Goal: Task Accomplishment & Management: Manage account settings

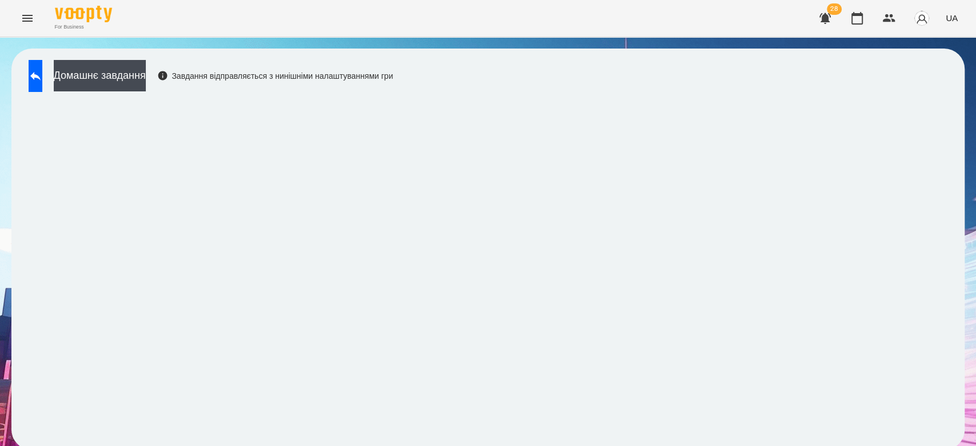
scroll to position [4, 0]
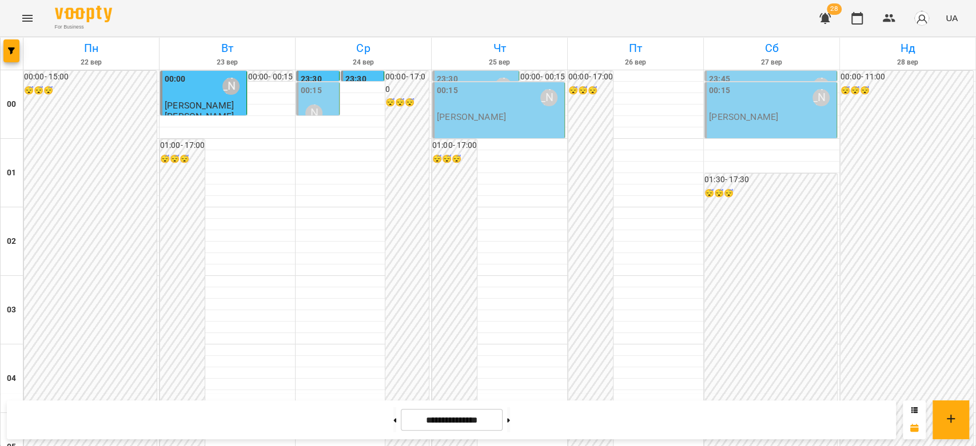
scroll to position [750, 0]
click at [393, 426] on button at bounding box center [394, 420] width 3 height 25
type input "**********"
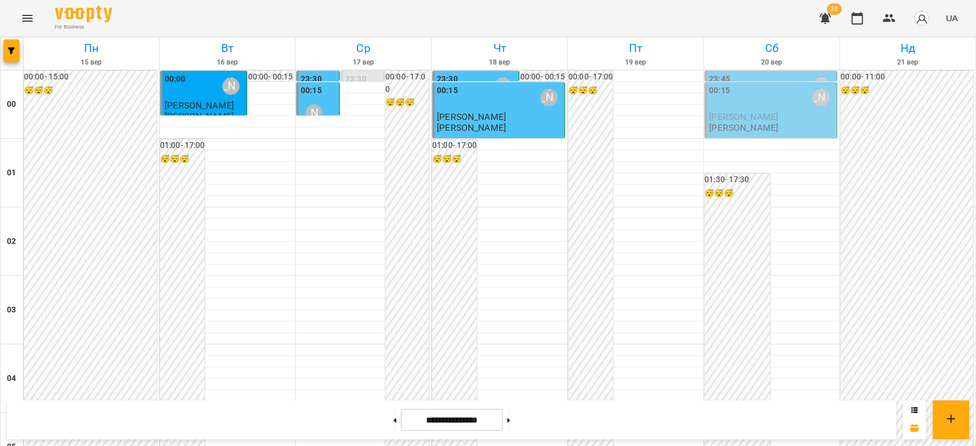
scroll to position [1322, 0]
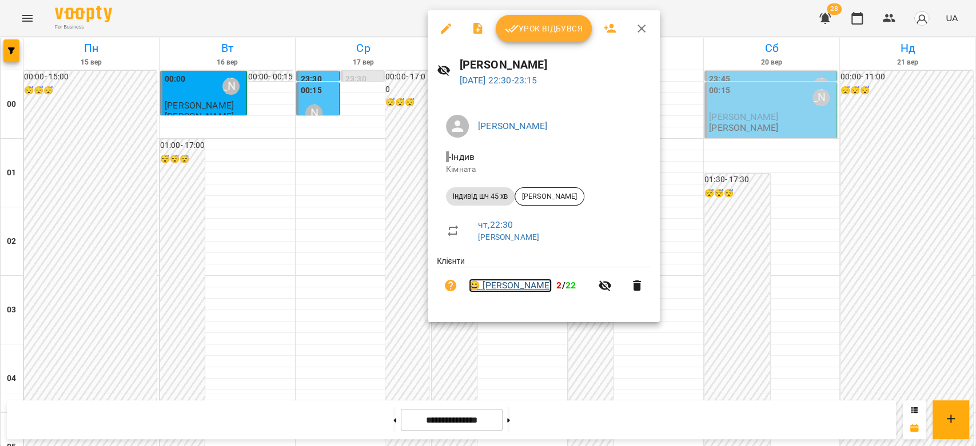
click at [517, 287] on link "😀 Єва Юдіна" at bounding box center [510, 286] width 83 height 14
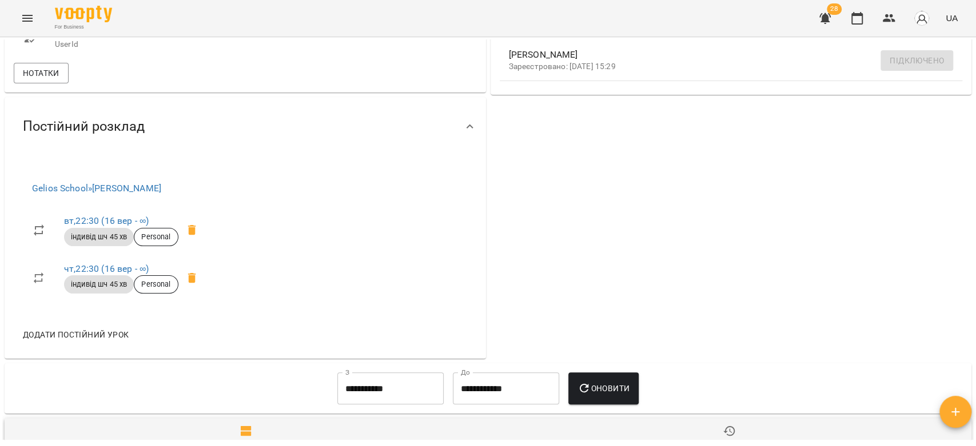
scroll to position [317, 0]
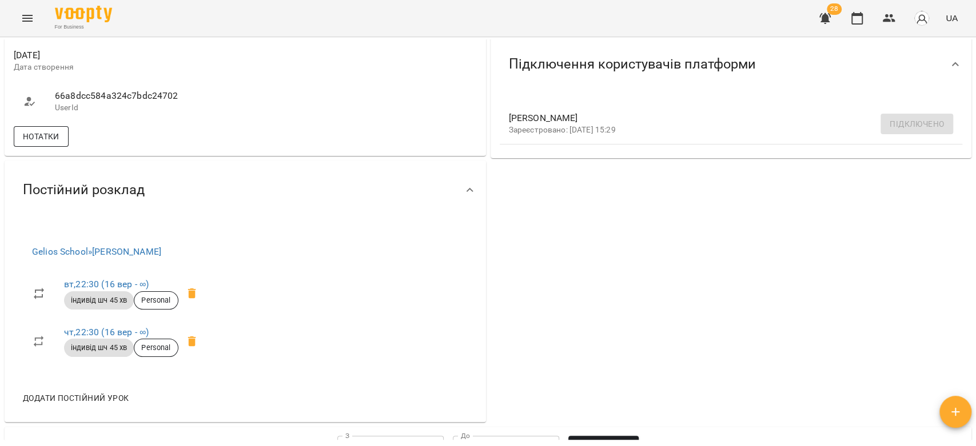
click at [47, 143] on span "Нотатки" at bounding box center [41, 137] width 37 height 14
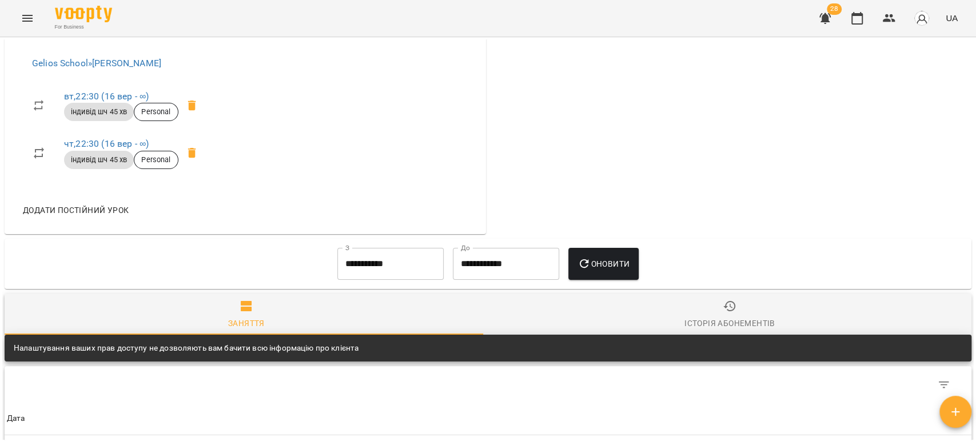
scroll to position [1270, 0]
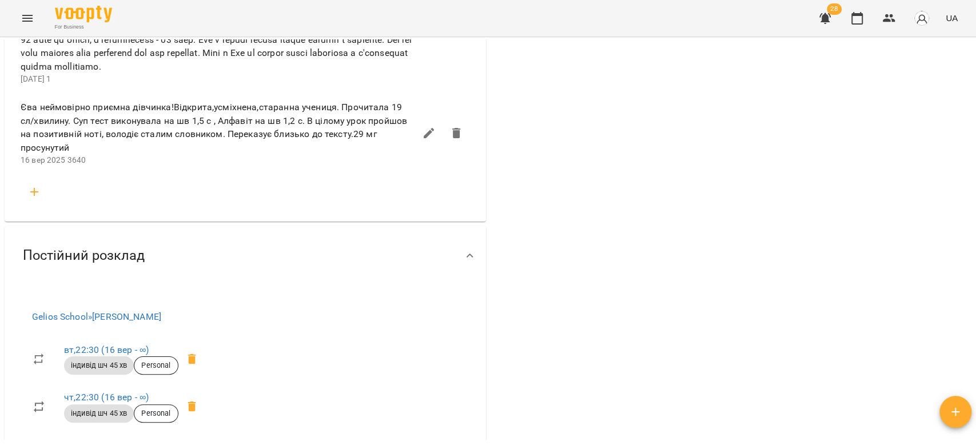
click at [33, 199] on icon "button" at bounding box center [34, 192] width 14 height 14
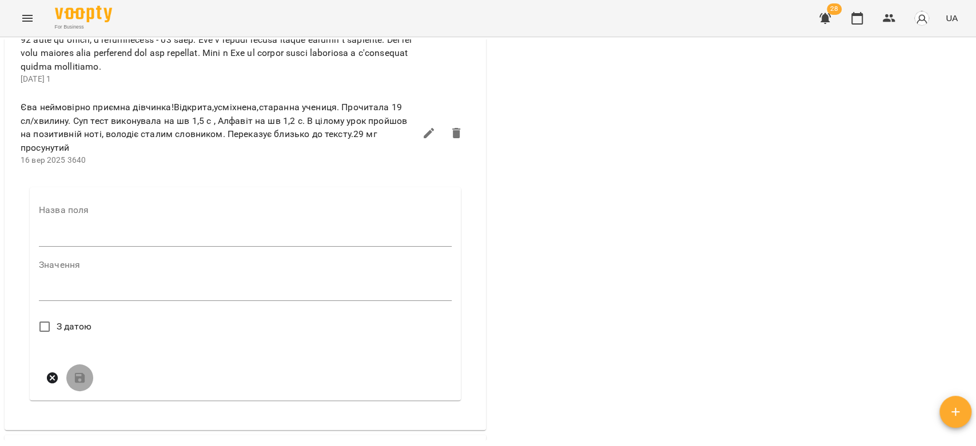
click at [25, 12] on icon "Menu" at bounding box center [28, 18] width 14 height 14
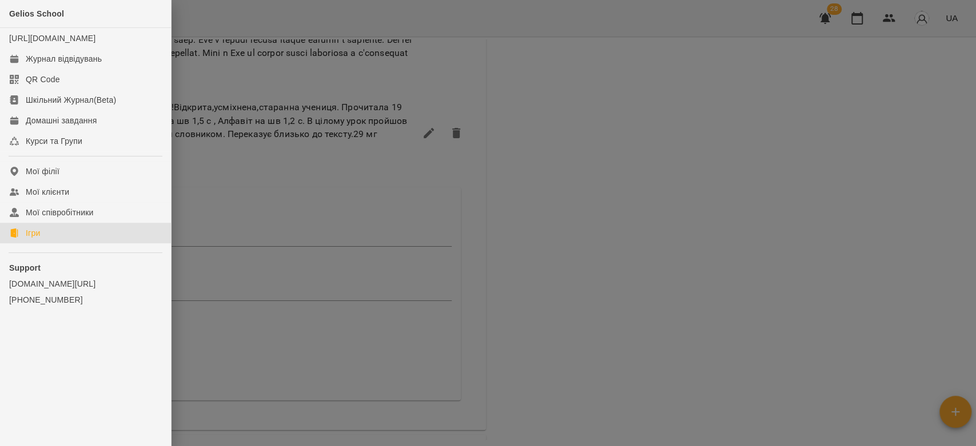
click at [37, 239] on div "Ігри" at bounding box center [33, 233] width 14 height 11
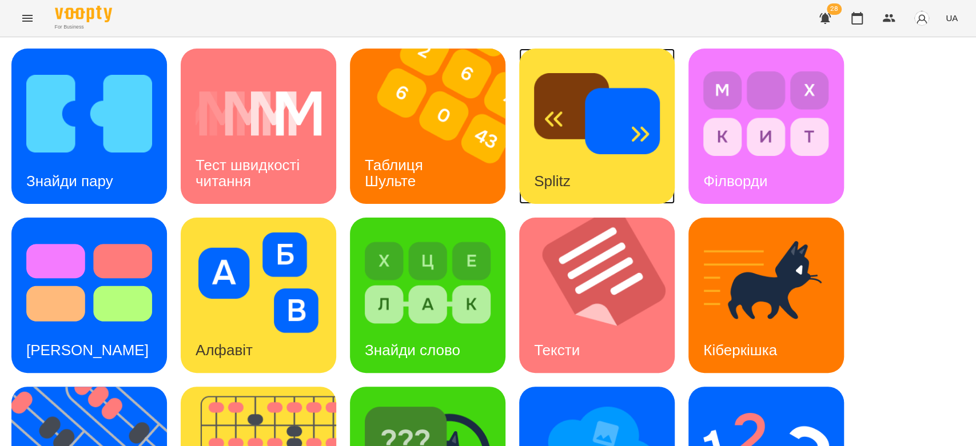
click at [611, 169] on div "Splitz" at bounding box center [596, 126] width 155 height 155
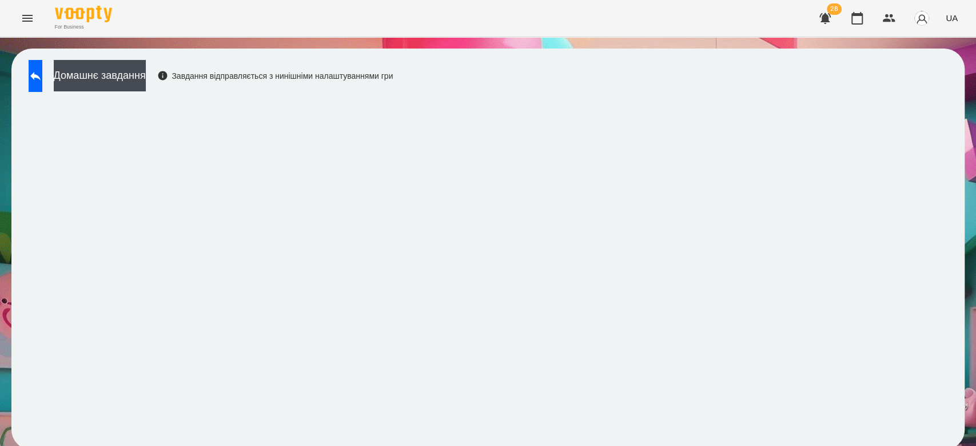
scroll to position [4, 0]
click at [146, 72] on button "Домашнє завдання" at bounding box center [100, 75] width 92 height 31
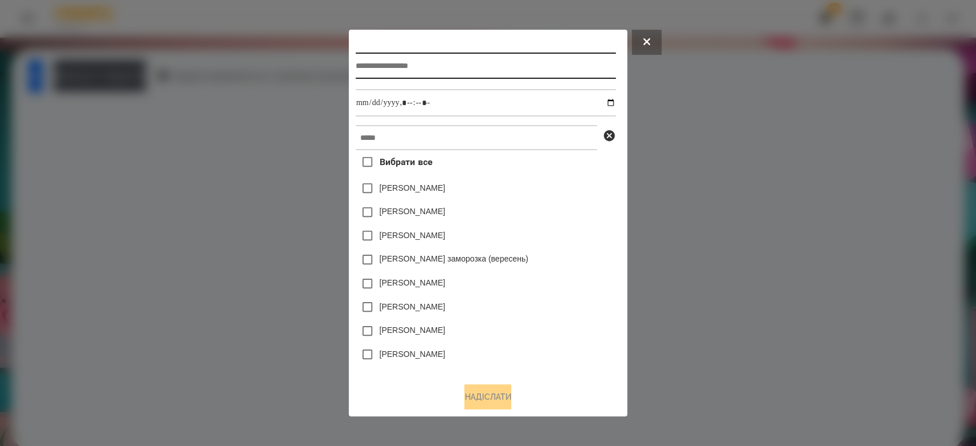
click at [472, 67] on input "text" at bounding box center [486, 66] width 260 height 26
type input "*****"
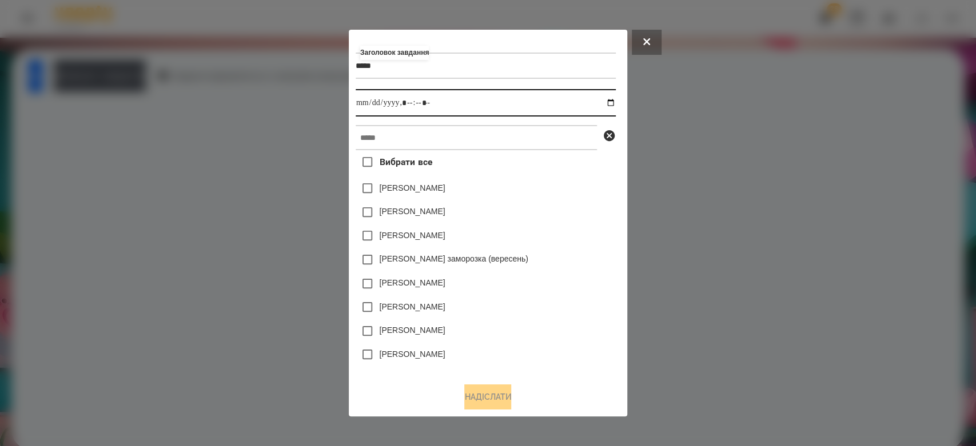
drag, startPoint x: 614, startPoint y: 104, endPoint x: 631, endPoint y: 142, distance: 41.4
click at [614, 105] on input "datetime-local" at bounding box center [486, 102] width 260 height 27
type input "**********"
drag, startPoint x: 542, startPoint y: 246, endPoint x: 591, endPoint y: 210, distance: 60.0
click at [591, 210] on div "Емма Северен" at bounding box center [486, 213] width 260 height 24
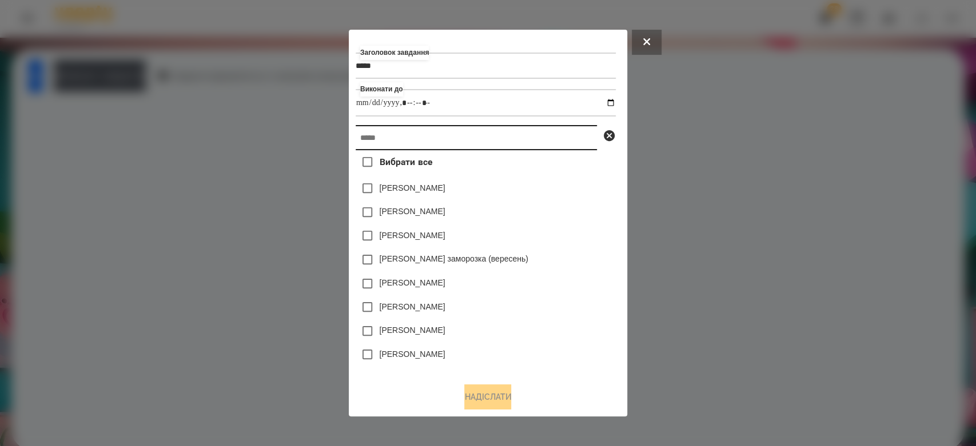
click at [574, 146] on input "text" at bounding box center [476, 137] width 241 height 25
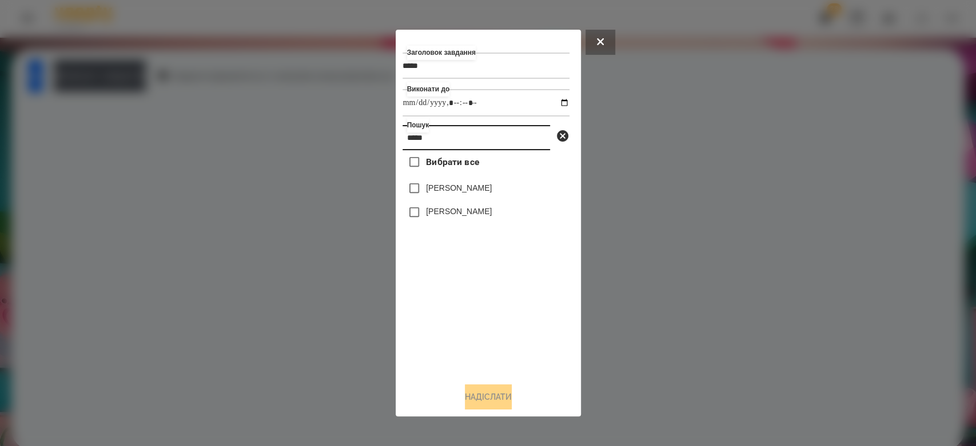
type input "*****"
click at [438, 208] on label "Єва Юдіна" at bounding box center [459, 211] width 66 height 11
click at [504, 393] on button "Надіслати" at bounding box center [488, 397] width 47 height 25
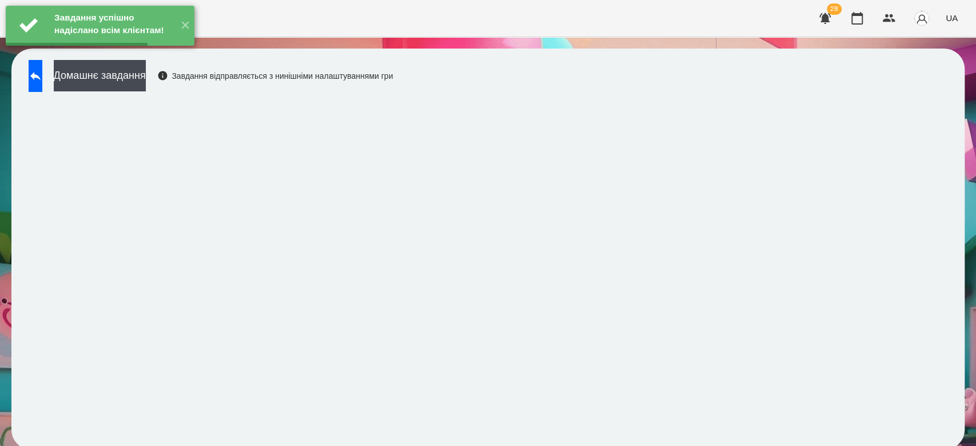
click at [130, 51] on div "Завдання успішно надіслано всім клієнтам! ✕" at bounding box center [100, 25] width 200 height 51
click at [117, 82] on button "Домашнє завдання" at bounding box center [100, 75] width 92 height 31
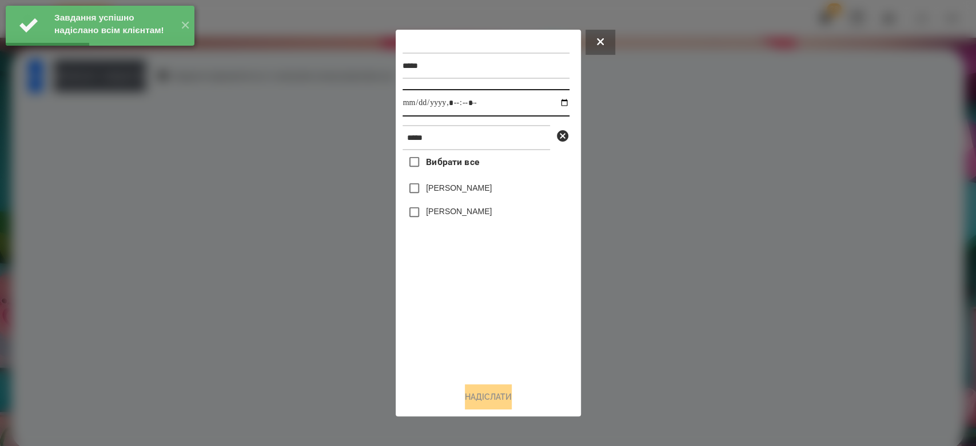
click at [557, 101] on input "datetime-local" at bounding box center [485, 102] width 167 height 27
type input "**********"
click at [503, 314] on div "Вибрати все Юдіна Мілана Єва Юдіна" at bounding box center [485, 262] width 167 height 224
drag, startPoint x: 467, startPoint y: 210, endPoint x: 494, endPoint y: 272, distance: 66.8
click at [467, 212] on label "Єва Юдіна" at bounding box center [459, 211] width 66 height 11
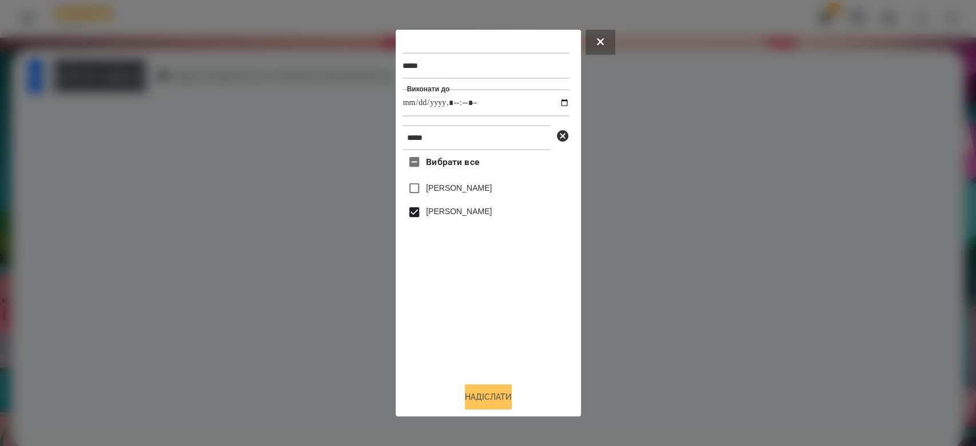
click at [499, 405] on button "Надіслати" at bounding box center [488, 397] width 47 height 25
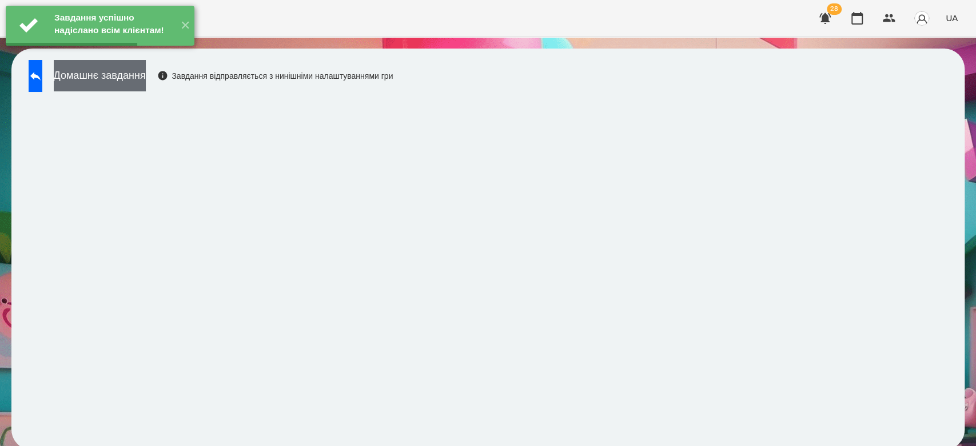
click at [133, 79] on button "Домашнє завдання" at bounding box center [100, 75] width 92 height 31
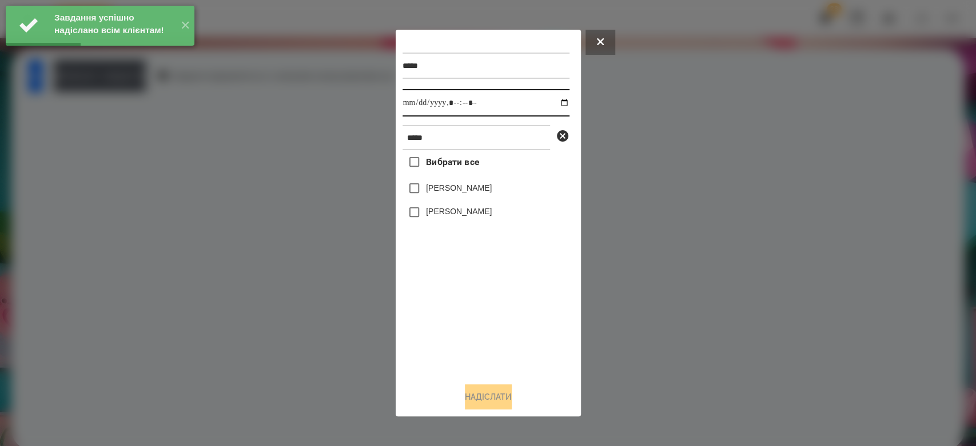
click at [560, 105] on input "datetime-local" at bounding box center [485, 102] width 167 height 27
type input "**********"
click at [453, 212] on label "Єва Юдіна" at bounding box center [459, 211] width 66 height 11
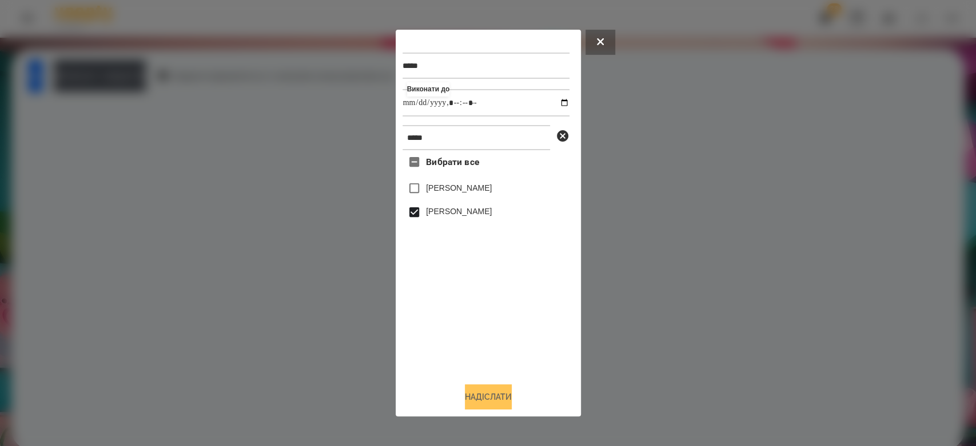
click at [500, 389] on button "Надіслати" at bounding box center [488, 397] width 47 height 25
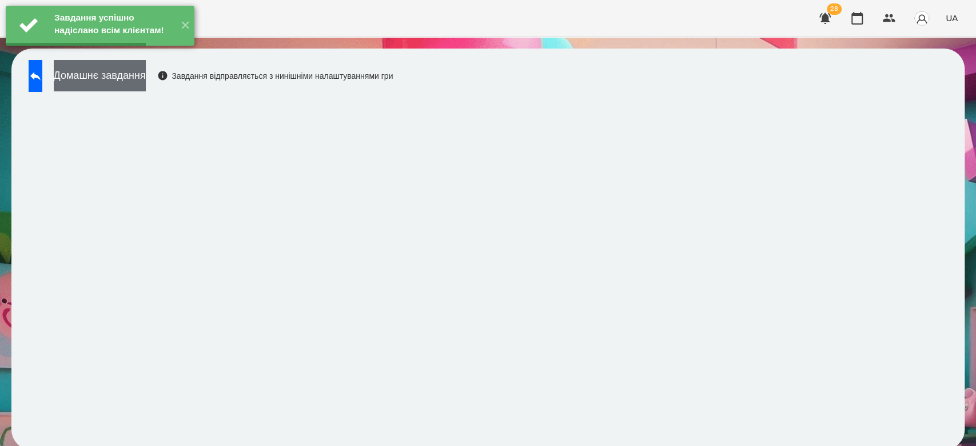
click at [117, 77] on button "Домашнє завдання" at bounding box center [100, 75] width 92 height 31
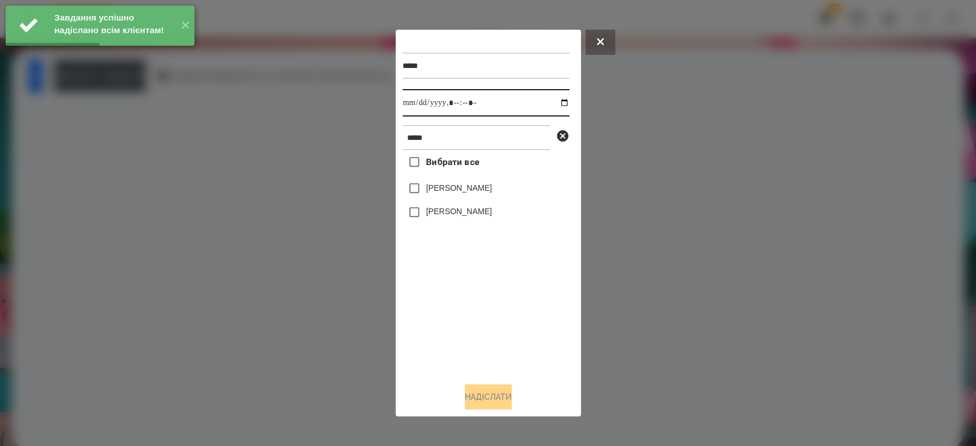
click at [554, 104] on input "datetime-local" at bounding box center [485, 102] width 167 height 27
type input "**********"
drag, startPoint x: 517, startPoint y: 332, endPoint x: 497, endPoint y: 293, distance: 44.2
click at [517, 332] on div "Вибрати все Юдіна Мілана Єва Юдіна" at bounding box center [485, 262] width 167 height 224
click at [464, 217] on label "Єва Юдіна" at bounding box center [459, 211] width 66 height 11
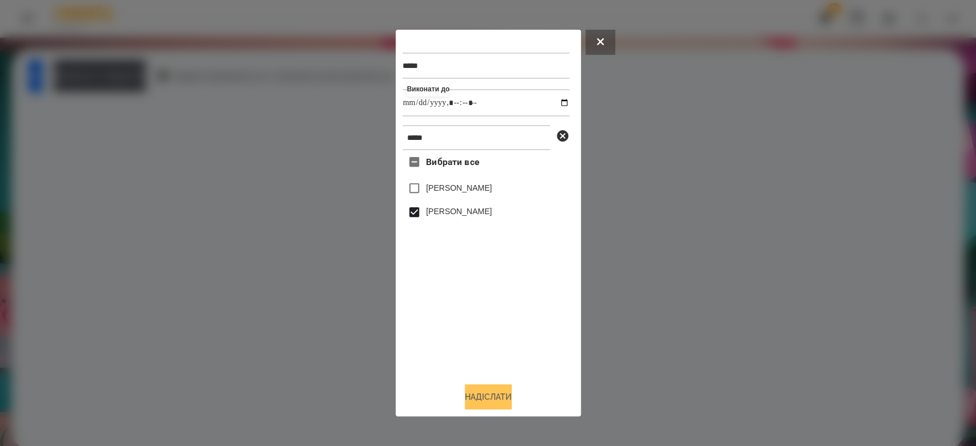
click at [512, 388] on button "Надіслати" at bounding box center [488, 397] width 47 height 25
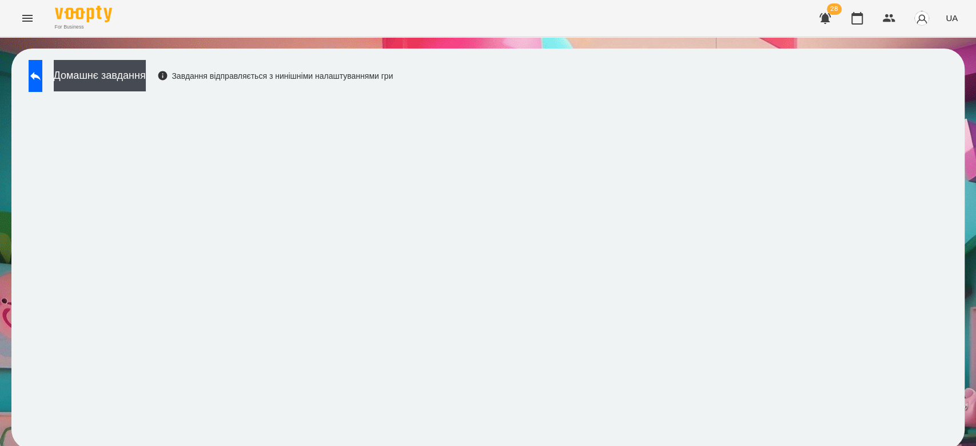
click at [26, 17] on icon "Menu" at bounding box center [28, 18] width 14 height 14
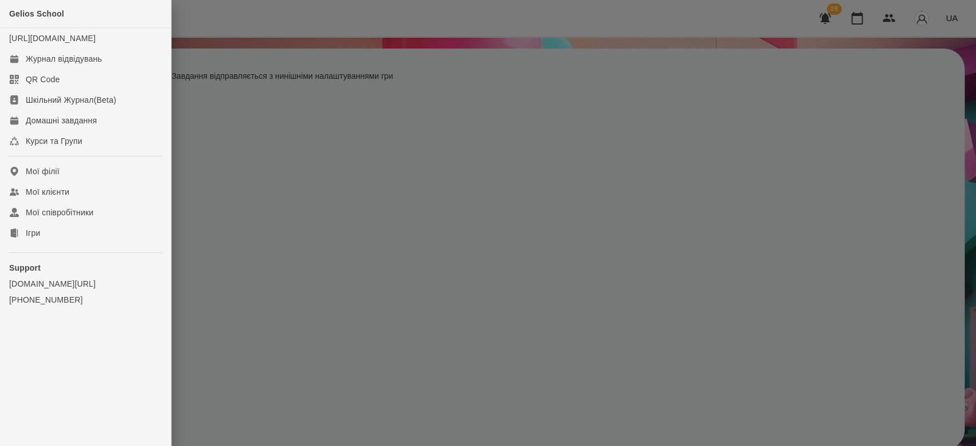
click at [474, 348] on div at bounding box center [488, 223] width 976 height 446
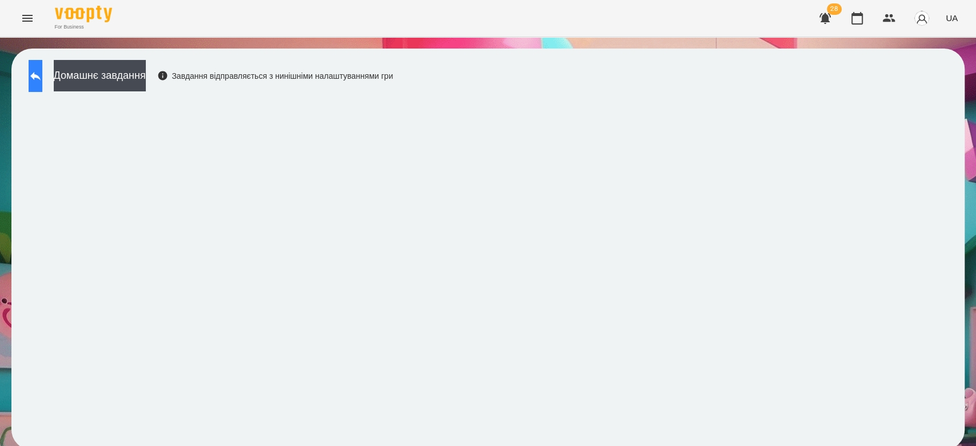
click at [42, 69] on icon at bounding box center [36, 76] width 14 height 14
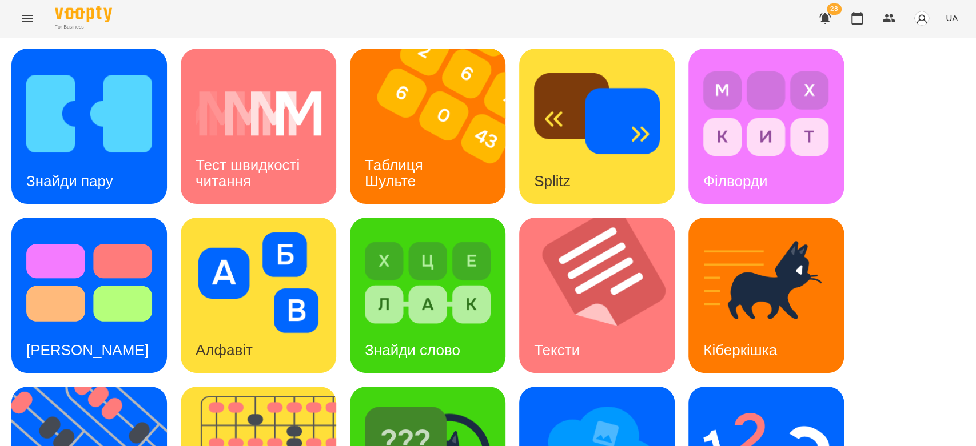
click at [27, 15] on icon "Menu" at bounding box center [27, 18] width 10 height 7
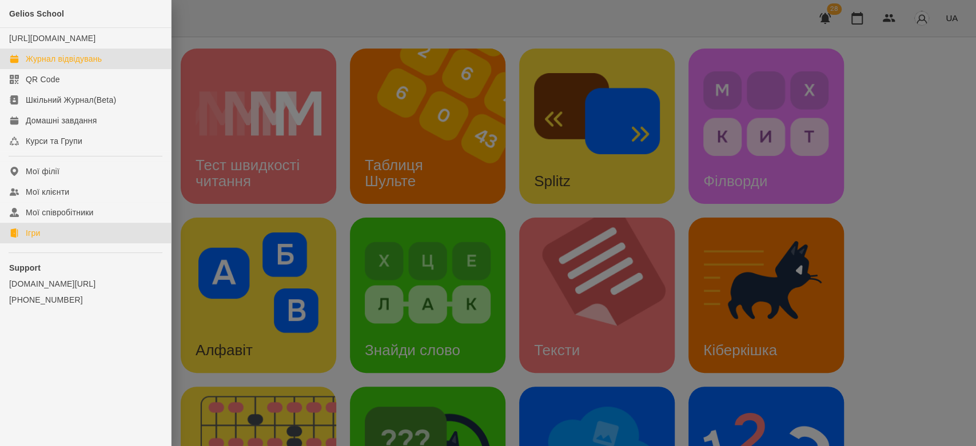
click at [86, 65] on div "Журнал відвідувань" at bounding box center [64, 58] width 76 height 11
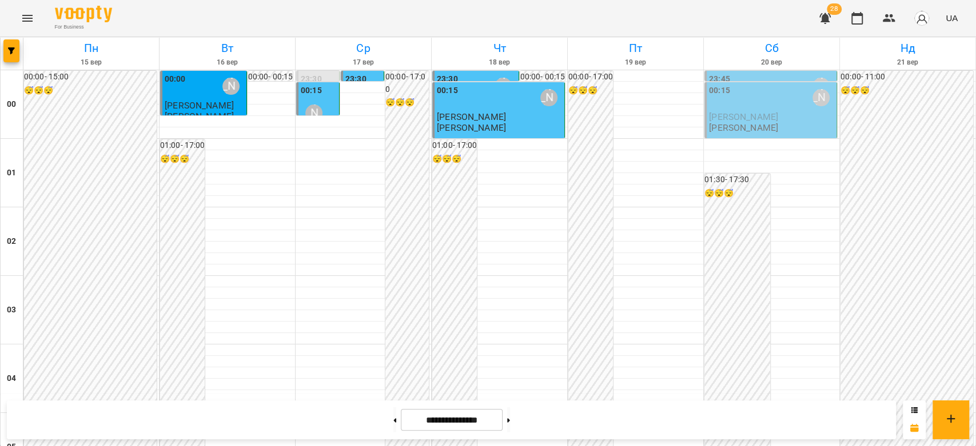
scroll to position [1322, 0]
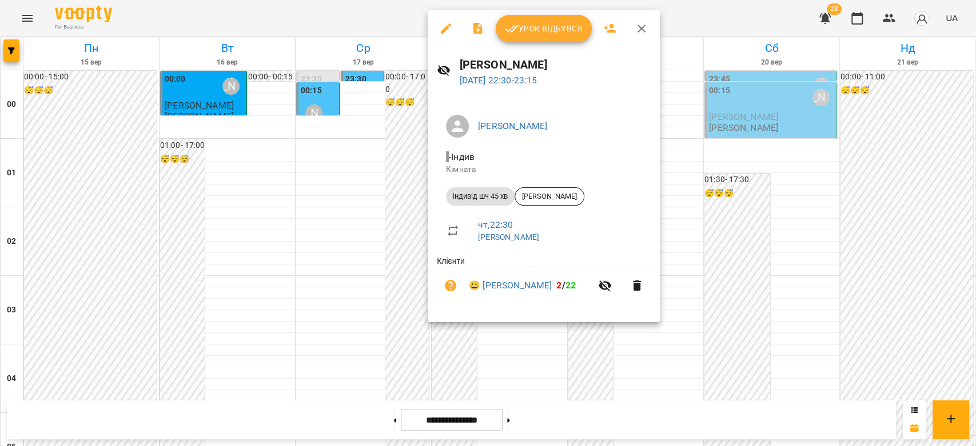
click at [525, 34] on span "Урок відбувся" at bounding box center [544, 29] width 78 height 14
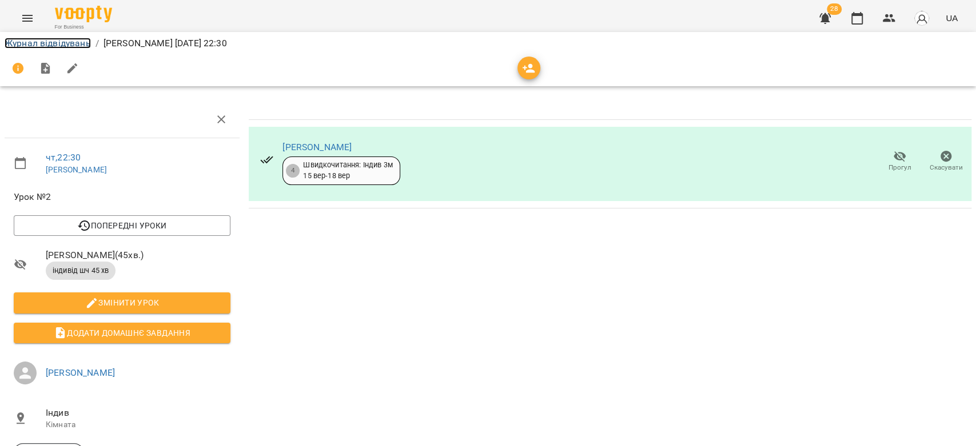
drag, startPoint x: 35, startPoint y: 42, endPoint x: 133, endPoint y: 97, distance: 112.3
click at [35, 42] on link "Журнал відвідувань" at bounding box center [48, 43] width 86 height 11
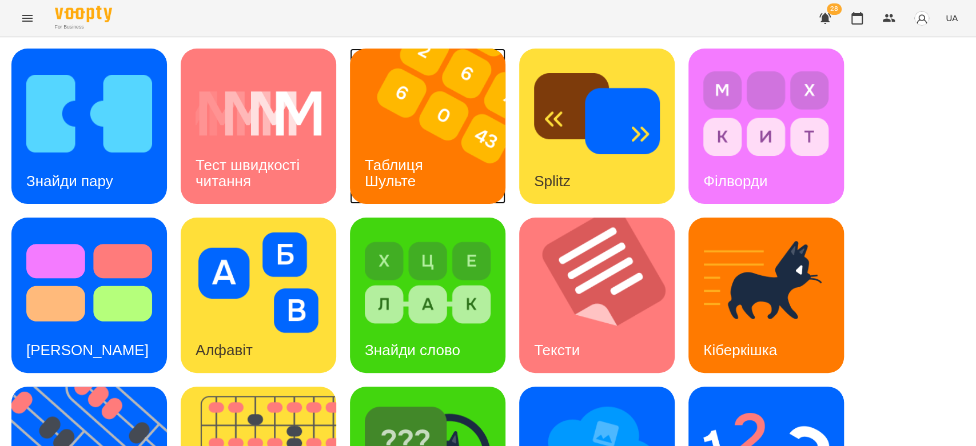
click at [440, 138] on img at bounding box center [435, 126] width 170 height 155
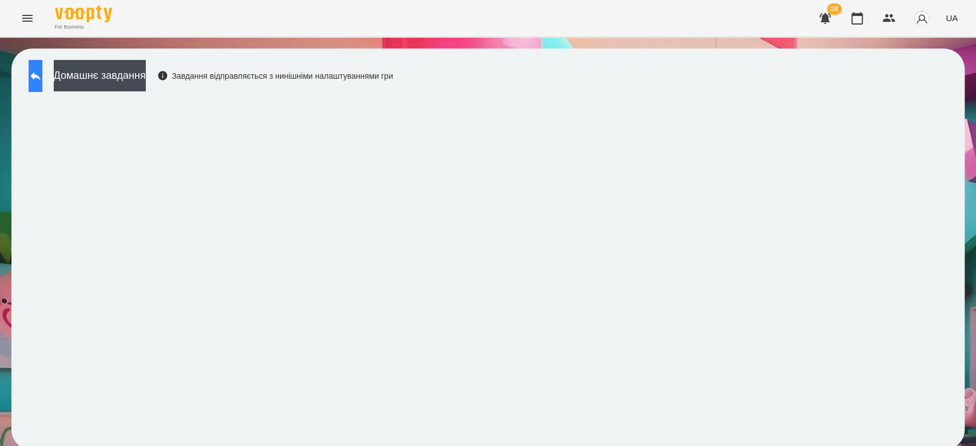
click at [42, 74] on icon at bounding box center [36, 76] width 14 height 14
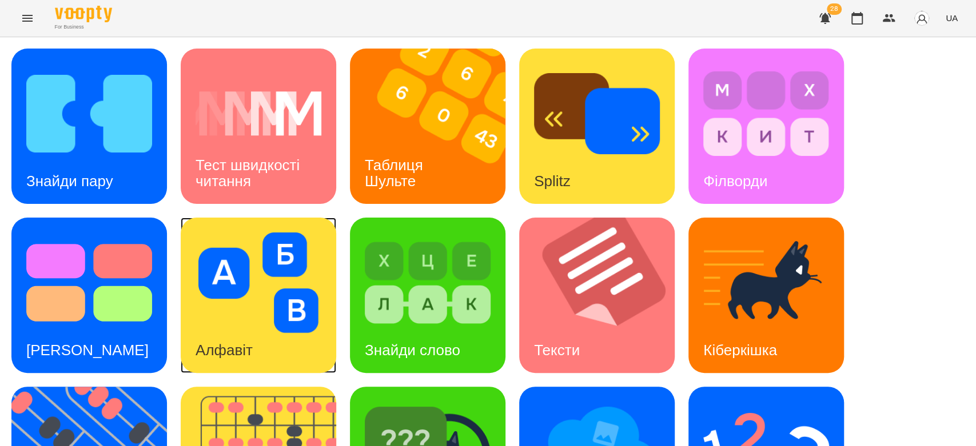
click at [306, 289] on img at bounding box center [259, 283] width 126 height 101
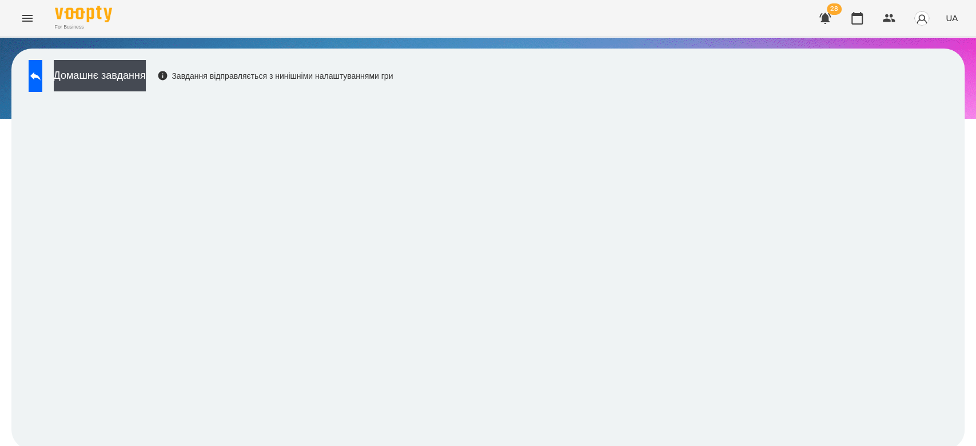
scroll to position [4, 0]
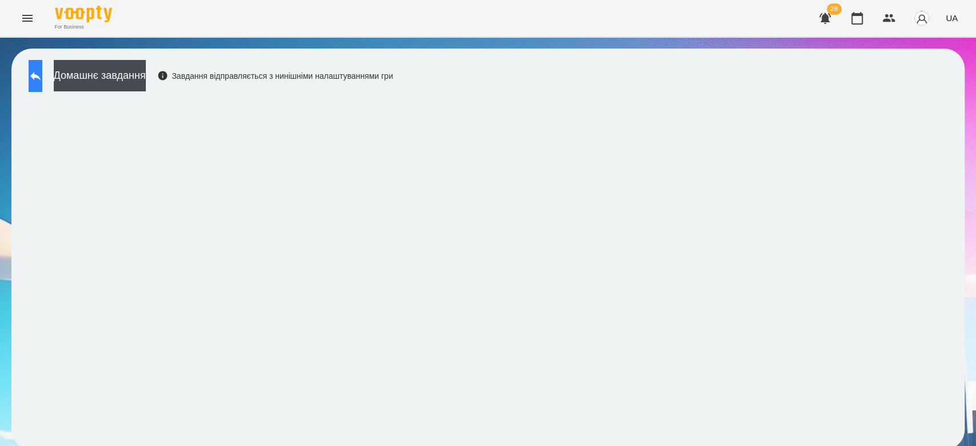
click at [42, 73] on button at bounding box center [36, 76] width 14 height 32
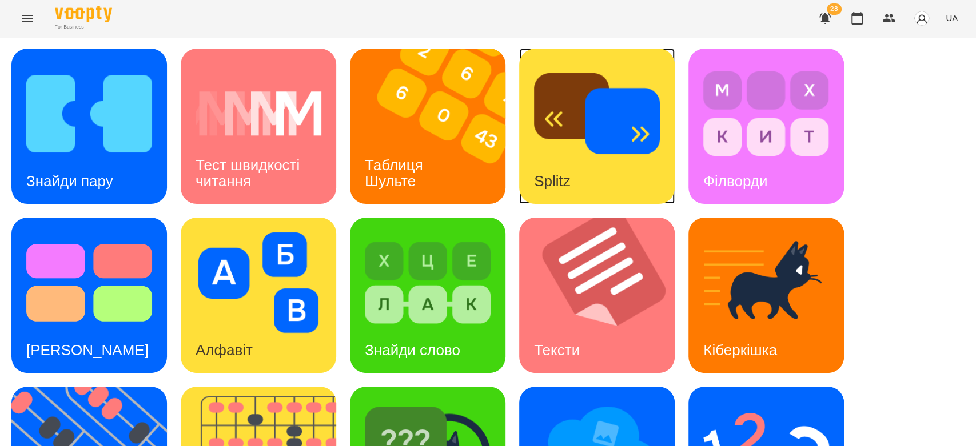
click at [638, 161] on div "Splitz" at bounding box center [596, 126] width 155 height 155
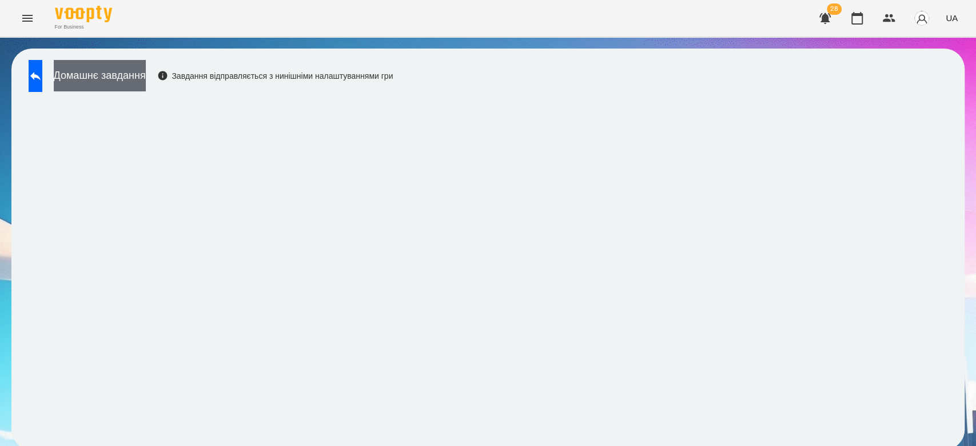
click at [89, 60] on button "Домашнє завдання" at bounding box center [100, 75] width 92 height 31
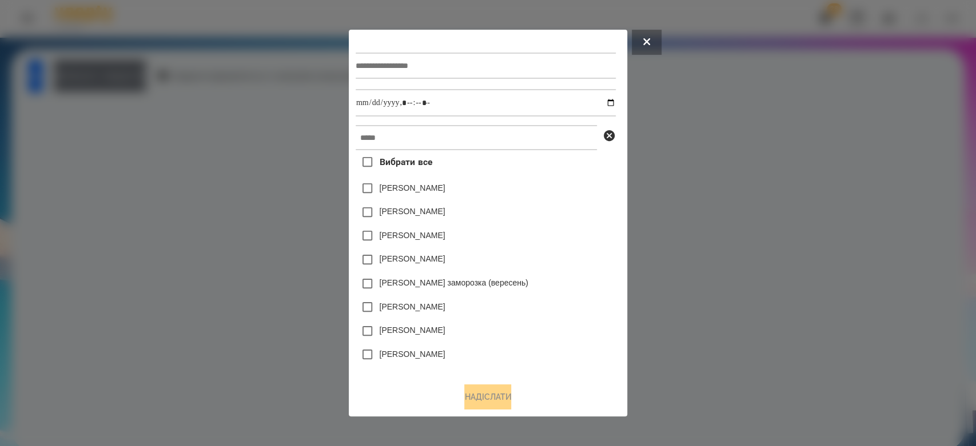
click at [425, 67] on input "text" at bounding box center [486, 66] width 260 height 26
type input "**********"
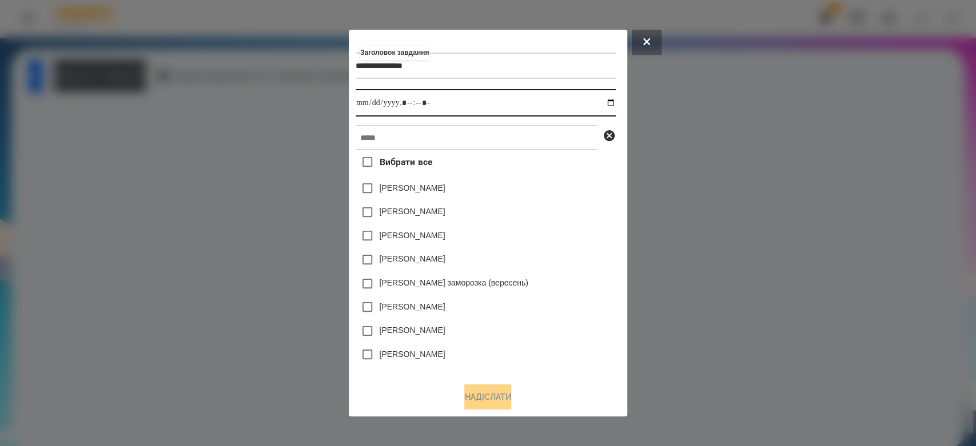
click at [613, 101] on input "datetime-local" at bounding box center [486, 102] width 260 height 27
type input "**********"
click at [570, 191] on div "Яна Щербакова" at bounding box center [486, 189] width 260 height 24
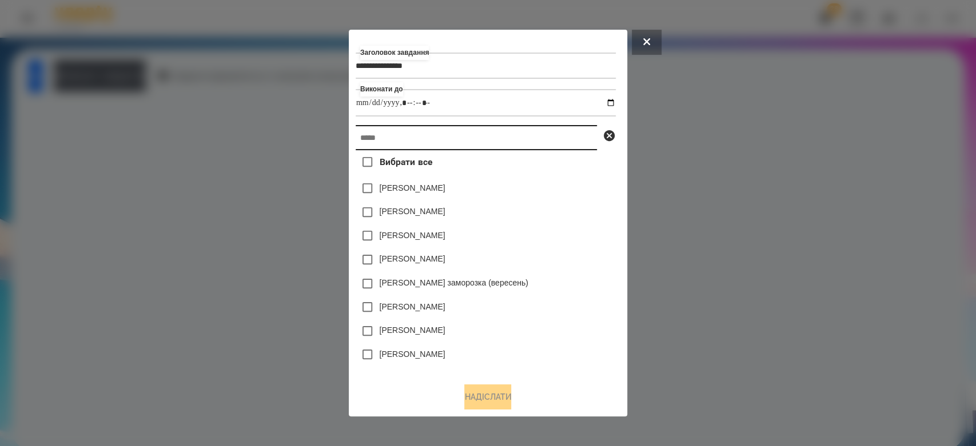
click at [552, 135] on input "text" at bounding box center [476, 137] width 241 height 25
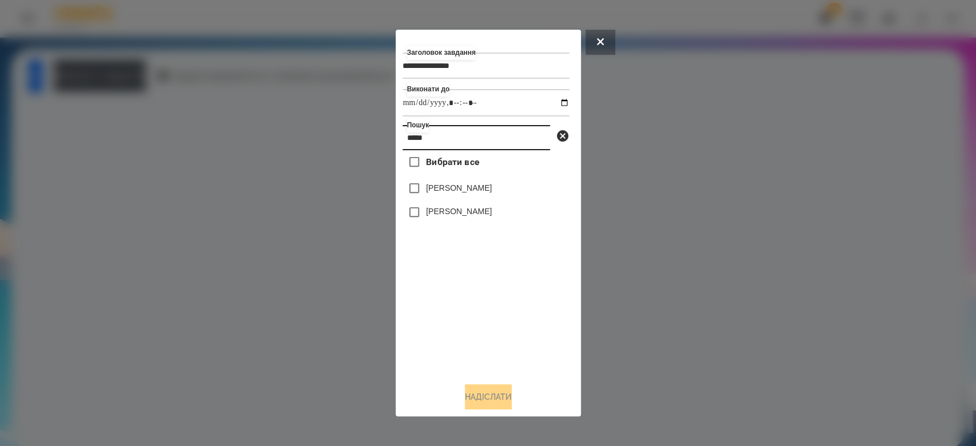
type input "*****"
click at [453, 210] on label "Єва Юдіна" at bounding box center [459, 211] width 66 height 11
click at [482, 397] on button "Надіслати" at bounding box center [488, 397] width 47 height 25
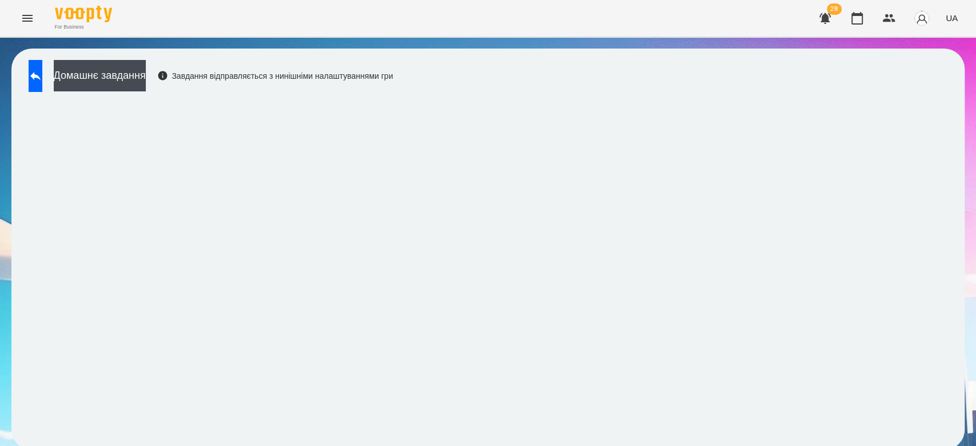
drag, startPoint x: 194, startPoint y: 61, endPoint x: 173, endPoint y: 77, distance: 25.7
click at [194, 63] on div "Домашнє завдання Завдання відправляється з нинішніми налаштуваннями гри" at bounding box center [208, 79] width 370 height 38
click at [146, 77] on button "Домашнє завдання" at bounding box center [100, 75] width 92 height 31
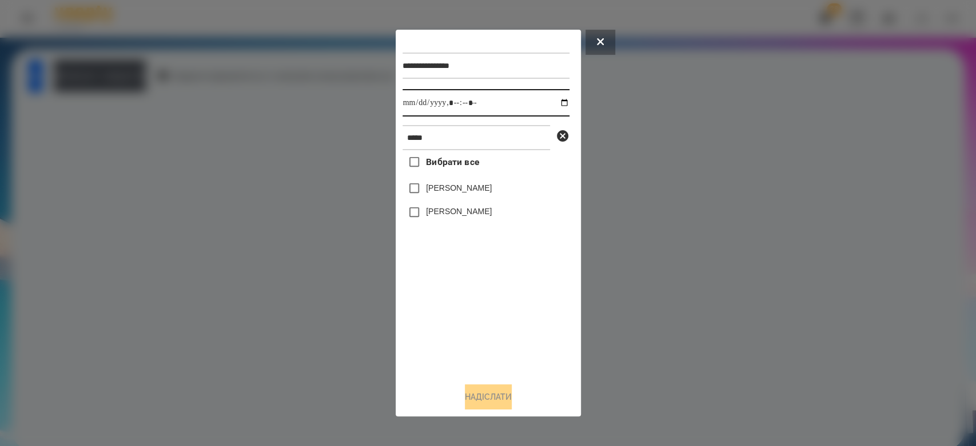
click at [556, 102] on input "datetime-local" at bounding box center [485, 102] width 167 height 27
type input "**********"
click at [490, 309] on div "Вибрати все Юдіна Мілана Єва Юдіна" at bounding box center [485, 262] width 167 height 224
drag, startPoint x: 446, startPoint y: 206, endPoint x: 457, endPoint y: 220, distance: 17.1
click at [448, 207] on div "Єва Юдіна" at bounding box center [485, 213] width 167 height 24
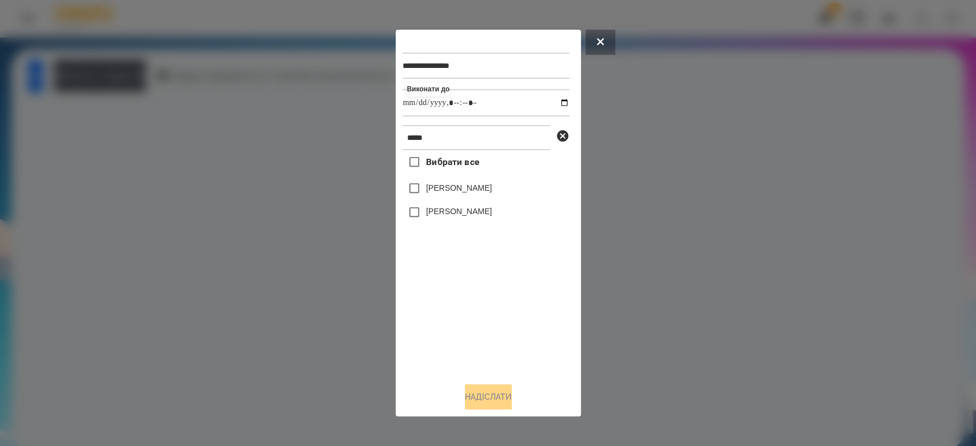
click at [458, 217] on label "Єва Юдіна" at bounding box center [459, 211] width 66 height 11
click at [496, 387] on button "Надіслати" at bounding box center [488, 397] width 47 height 25
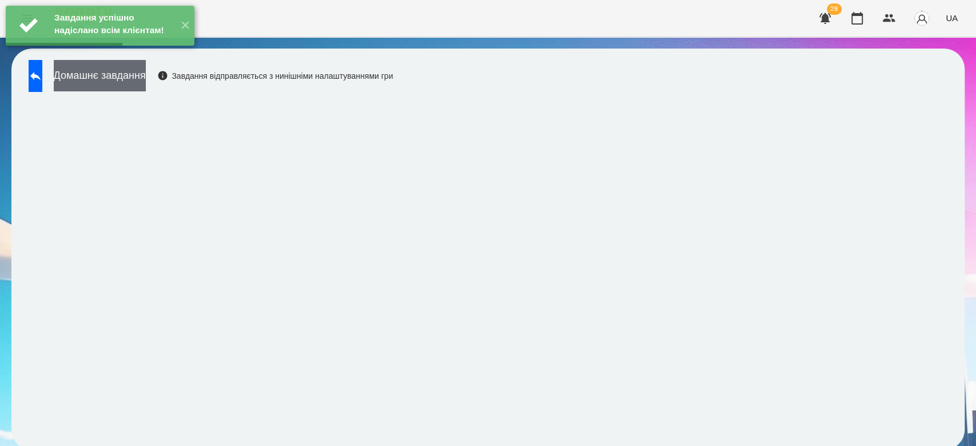
drag, startPoint x: 151, startPoint y: 64, endPoint x: 150, endPoint y: 81, distance: 17.2
click at [151, 51] on div "Завдання успішно надіслано всім клієнтам! ✕" at bounding box center [100, 25] width 200 height 51
click at [146, 81] on button "Домашнє завдання" at bounding box center [100, 75] width 92 height 31
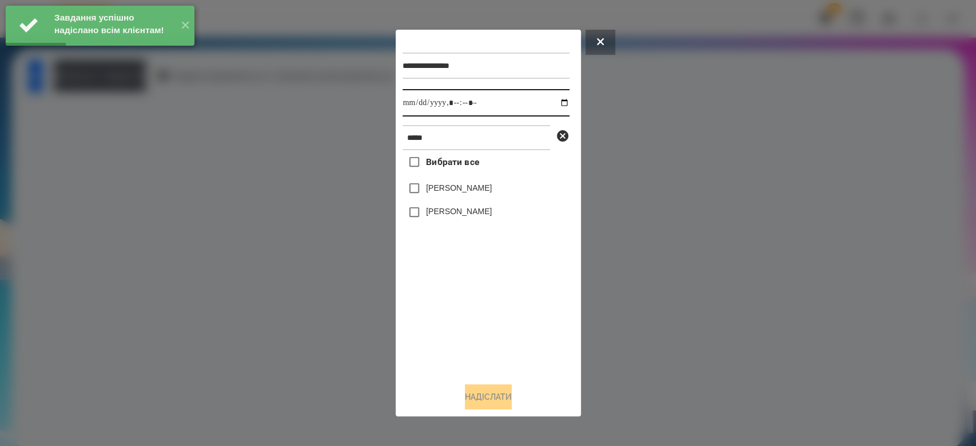
click at [560, 100] on input "datetime-local" at bounding box center [485, 102] width 167 height 27
type input "**********"
drag, startPoint x: 502, startPoint y: 330, endPoint x: 489, endPoint y: 302, distance: 30.9
click at [502, 330] on div "Вибрати все Юдіна Мілана Єва Юдіна" at bounding box center [485, 262] width 167 height 224
click at [448, 214] on label "Єва Юдіна" at bounding box center [459, 211] width 66 height 11
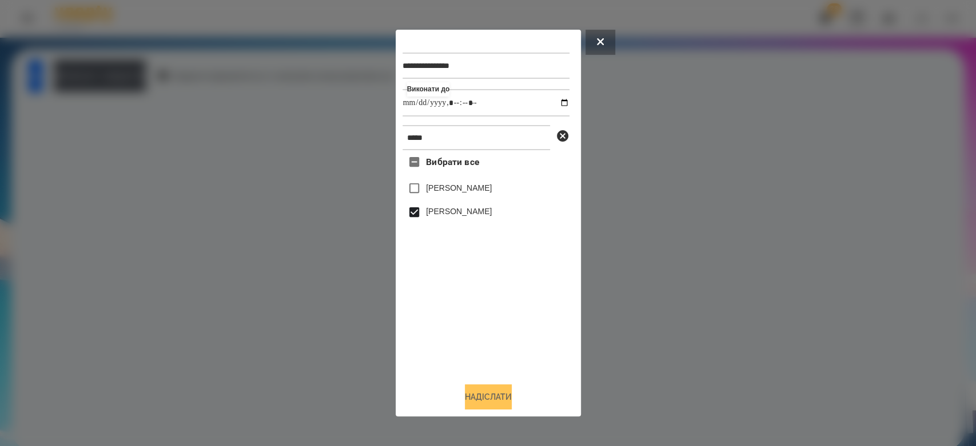
click at [494, 394] on button "Надіслати" at bounding box center [488, 397] width 47 height 25
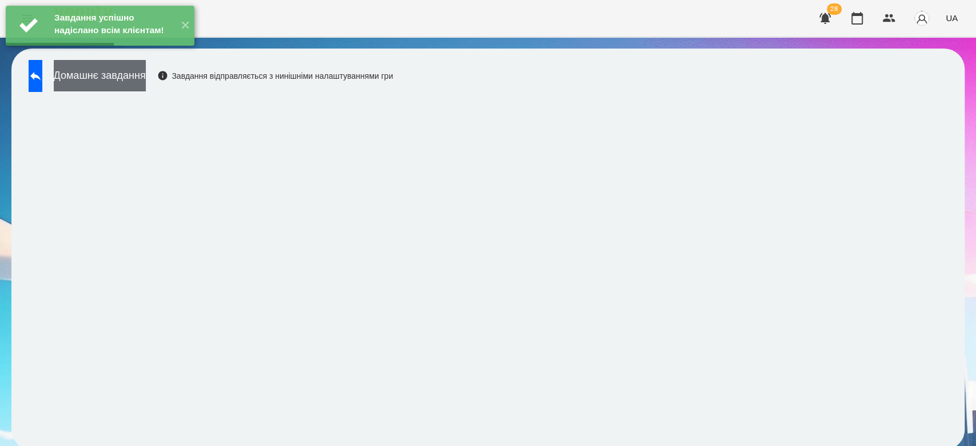
click at [146, 79] on button "Домашнє завдання" at bounding box center [100, 75] width 92 height 31
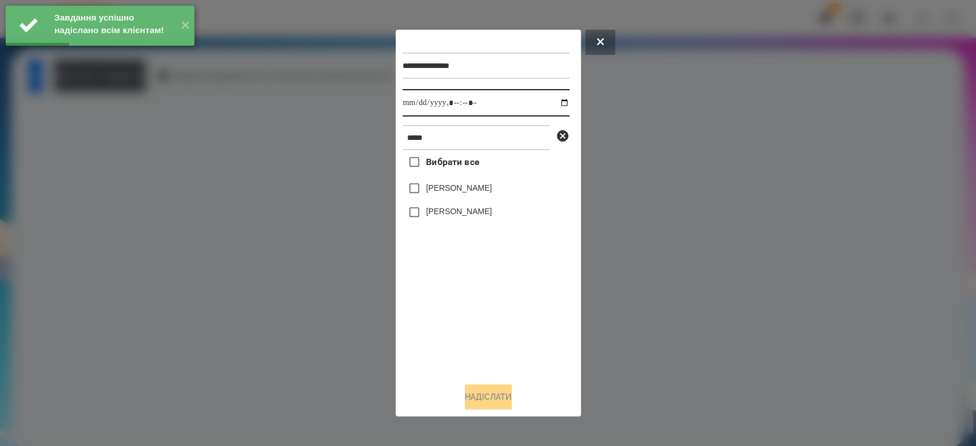
click at [557, 102] on input "datetime-local" at bounding box center [485, 102] width 167 height 27
type input "**********"
drag, startPoint x: 521, startPoint y: 331, endPoint x: 496, endPoint y: 273, distance: 63.5
click at [521, 331] on div "Вибрати все Юдіна Мілана Єва Юдіна" at bounding box center [485, 262] width 167 height 224
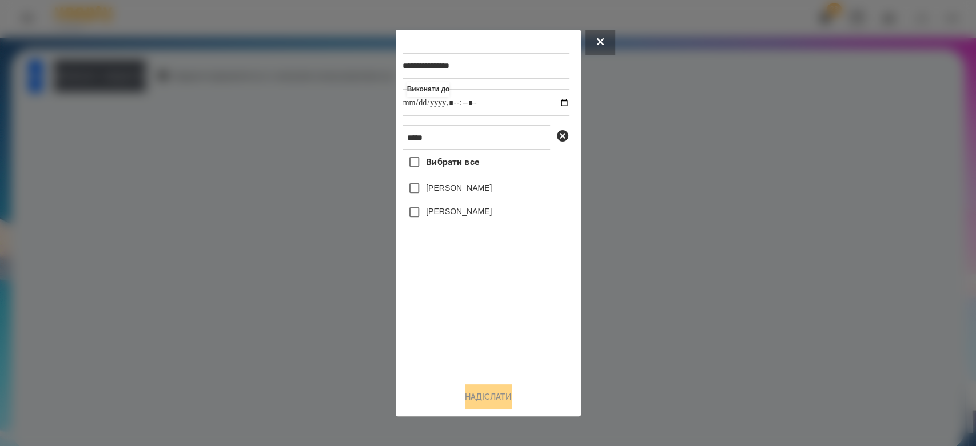
click at [447, 213] on label "Єва Юдіна" at bounding box center [459, 211] width 66 height 11
click at [489, 392] on button "Надіслати" at bounding box center [488, 397] width 47 height 25
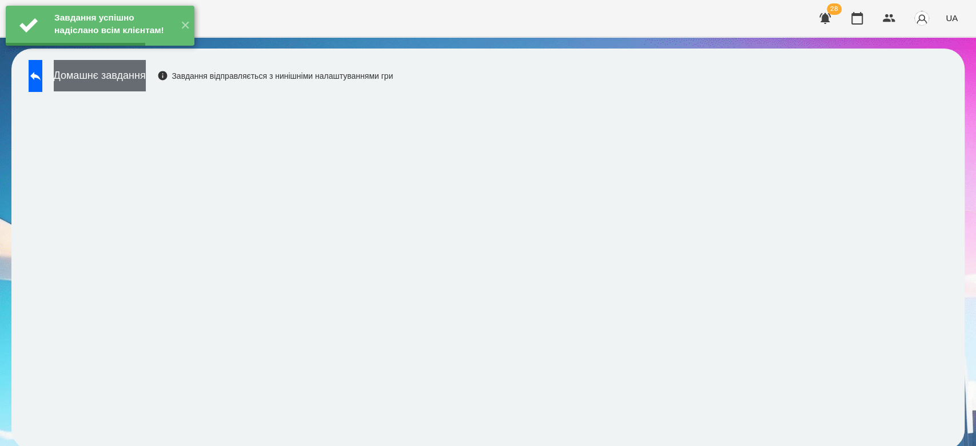
click at [146, 77] on button "Домашнє завдання" at bounding box center [100, 75] width 92 height 31
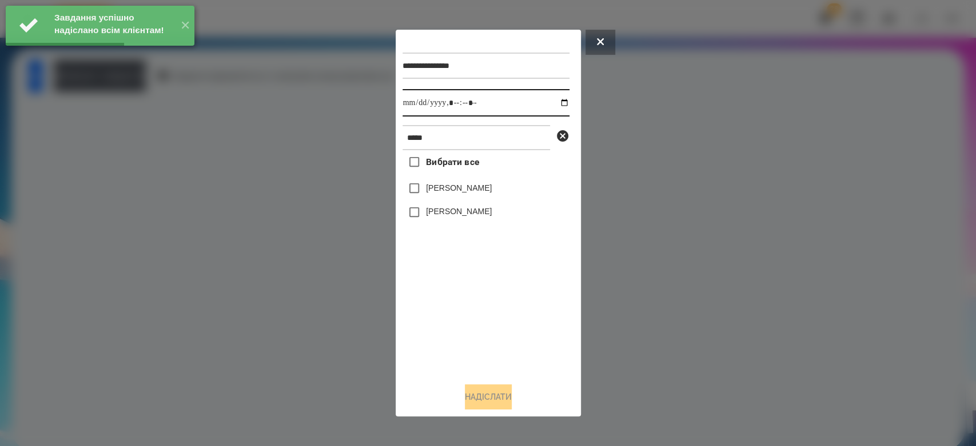
drag, startPoint x: 559, startPoint y: 98, endPoint x: 558, endPoint y: 106, distance: 8.1
click at [558, 104] on input "datetime-local" at bounding box center [485, 102] width 167 height 27
type input "**********"
drag, startPoint x: 481, startPoint y: 304, endPoint x: 470, endPoint y: 248, distance: 57.0
click at [481, 304] on div "Вибрати все Юдіна Мілана Єва Юдіна" at bounding box center [485, 262] width 167 height 224
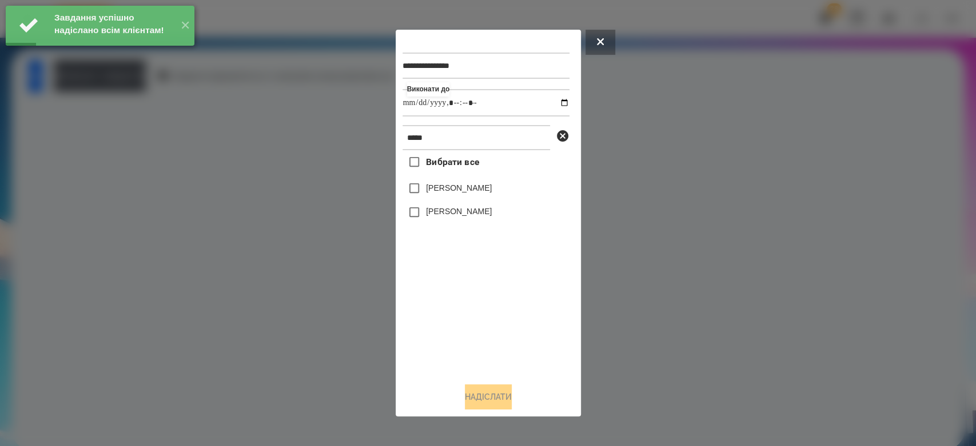
click at [462, 213] on label "Єва Юдіна" at bounding box center [459, 211] width 66 height 11
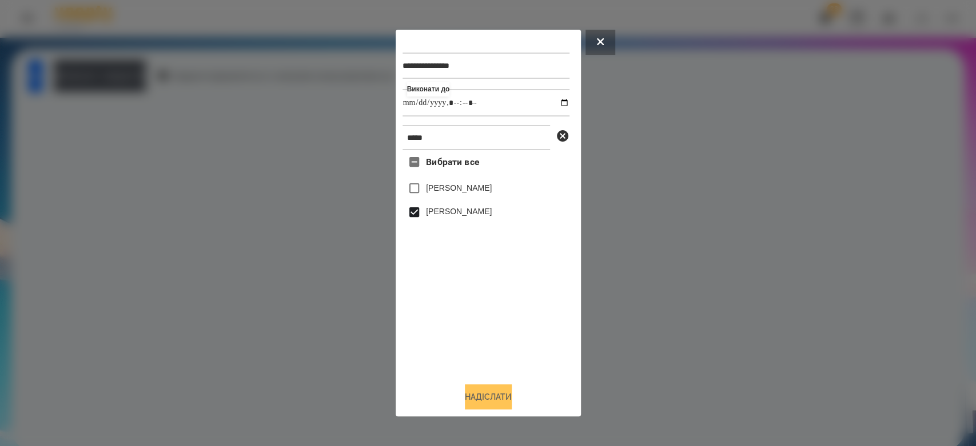
click at [502, 398] on button "Надіслати" at bounding box center [488, 397] width 47 height 25
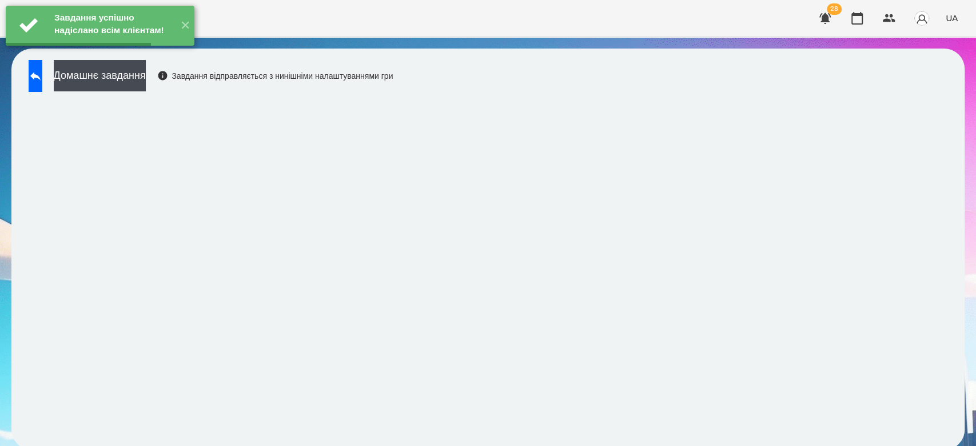
click at [154, 51] on div "Завдання успішно надіслано всім клієнтам! ✕" at bounding box center [100, 25] width 200 height 51
click at [146, 77] on button "Домашнє завдання" at bounding box center [100, 75] width 92 height 31
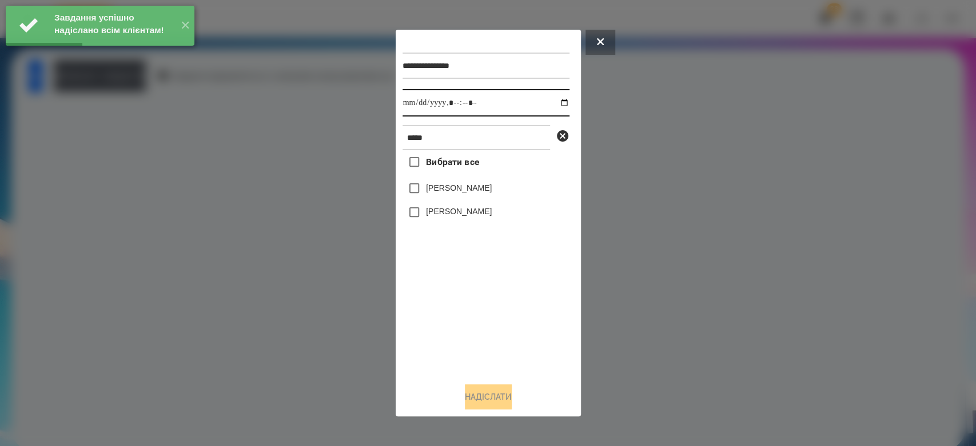
click at [549, 105] on input "datetime-local" at bounding box center [485, 102] width 167 height 27
type input "**********"
click at [510, 317] on div "Вибрати все Юдіна Мілана Єва Юдіна" at bounding box center [485, 262] width 167 height 224
click at [457, 209] on label "Єва Юдіна" at bounding box center [459, 211] width 66 height 11
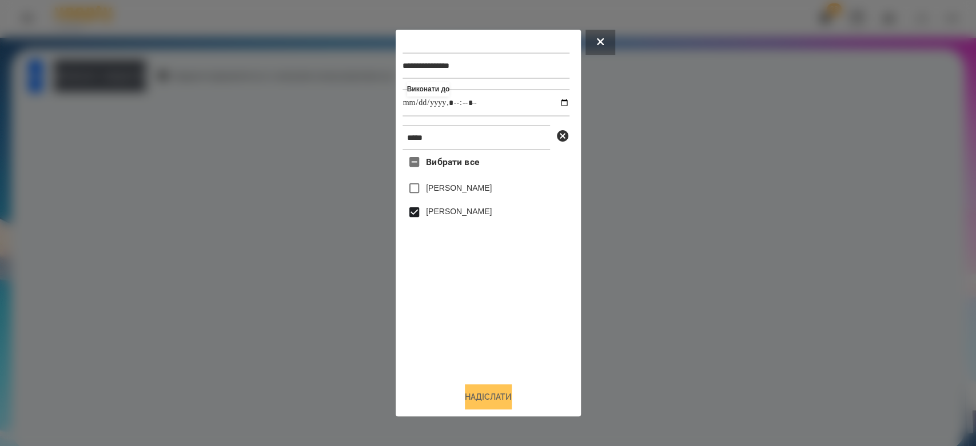
click at [503, 394] on button "Надіслати" at bounding box center [488, 397] width 47 height 25
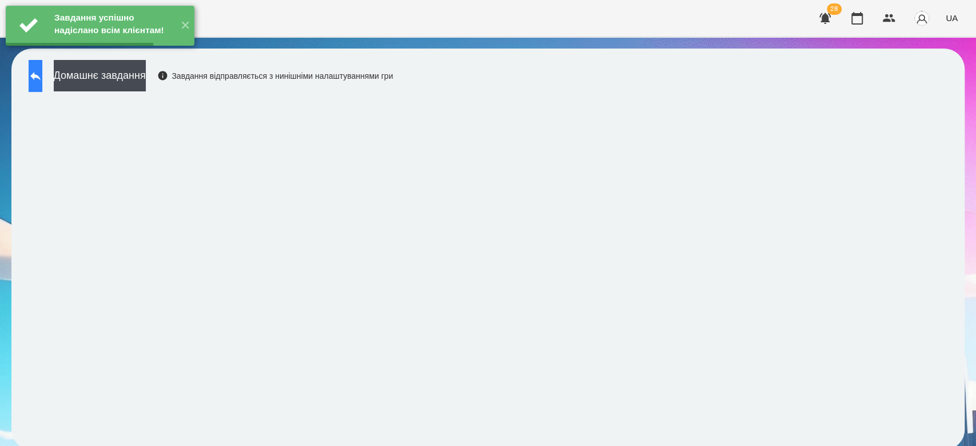
click at [42, 70] on icon at bounding box center [36, 76] width 14 height 14
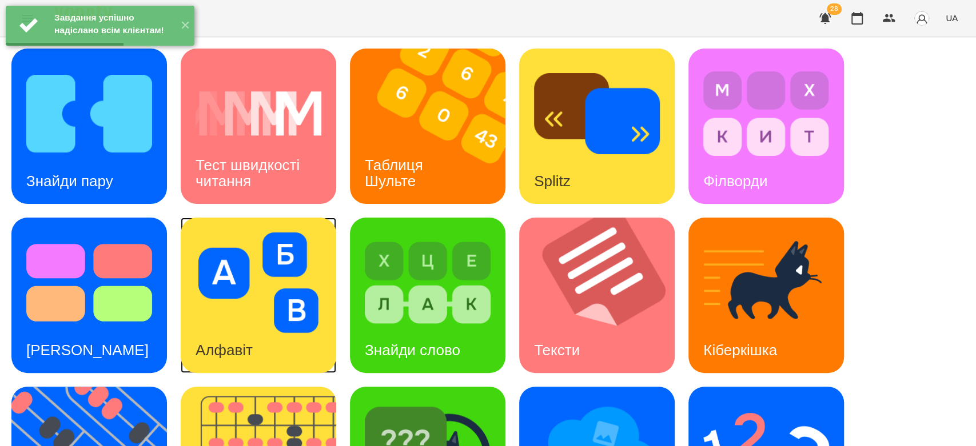
click at [241, 315] on img at bounding box center [259, 283] width 126 height 101
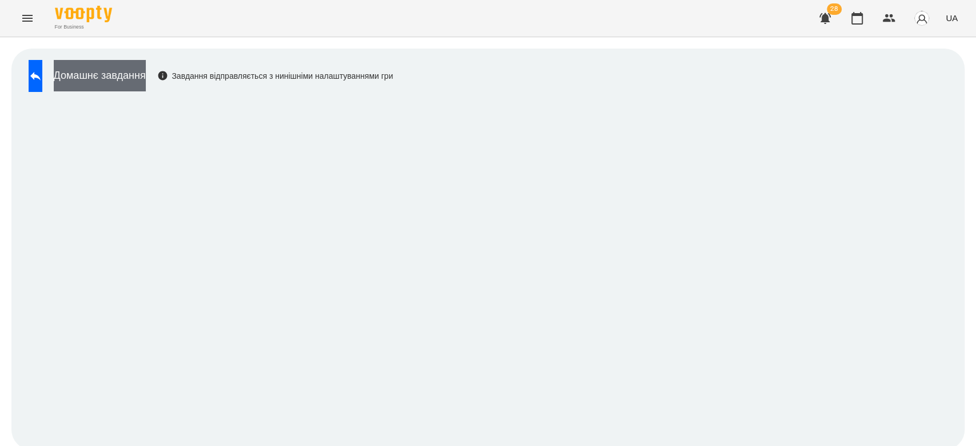
click at [98, 71] on button "Домашнє завдання" at bounding box center [100, 75] width 92 height 31
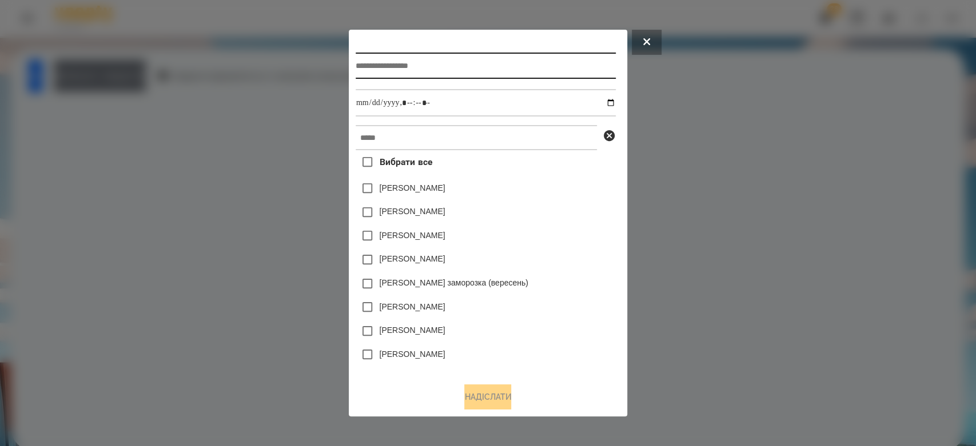
click at [414, 61] on input "text" at bounding box center [486, 66] width 260 height 26
type input "*******"
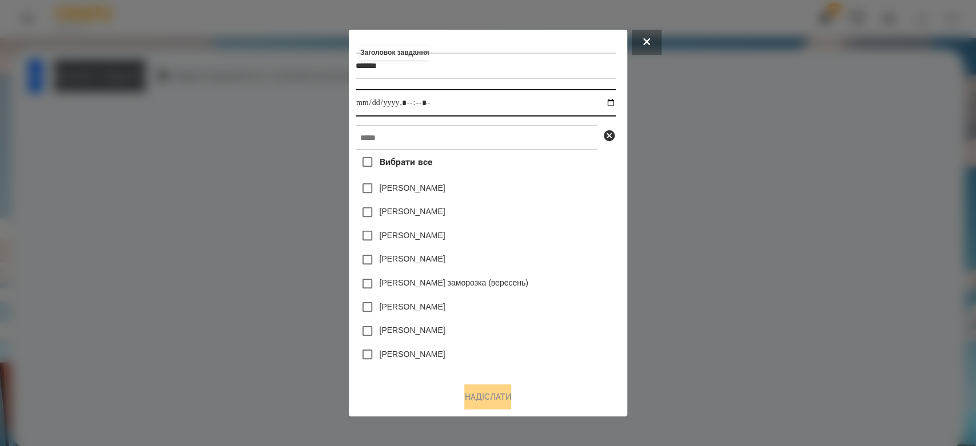
click at [614, 104] on input "datetime-local" at bounding box center [486, 102] width 260 height 27
type input "**********"
click at [552, 196] on div "Вибрати все Яна Щербакова Коля Главач Емма Северен Ісаєв Святослав Злата Миц за…" at bounding box center [486, 262] width 260 height 224
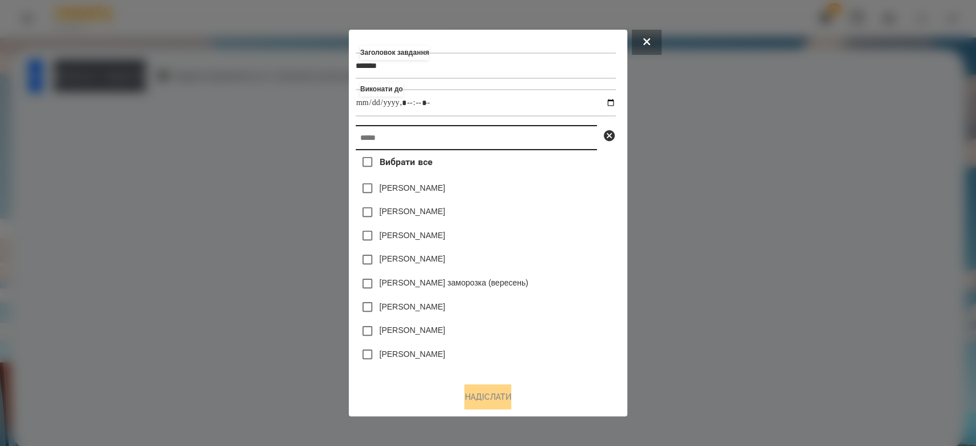
click at [552, 150] on input "text" at bounding box center [476, 137] width 241 height 25
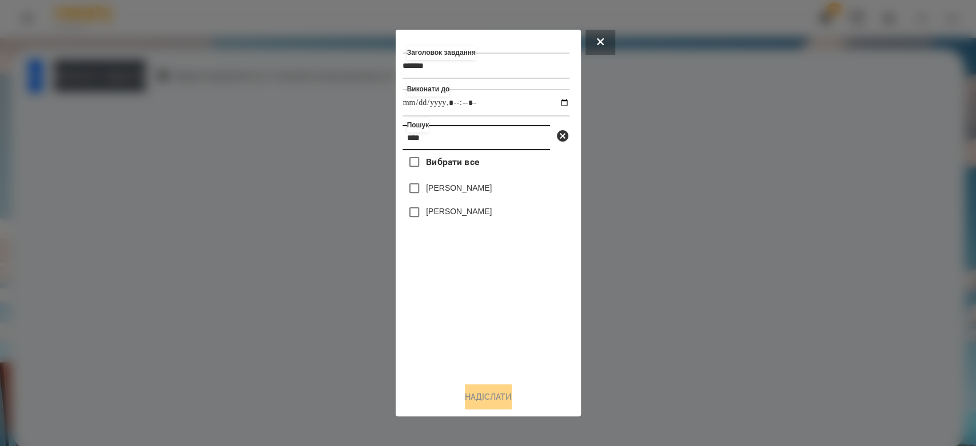
type input "****"
click at [428, 210] on label "Єва Юдіна" at bounding box center [459, 211] width 66 height 11
click at [494, 397] on button "Надіслати" at bounding box center [488, 397] width 47 height 25
click at [146, 72] on button "Домашнє завдання" at bounding box center [100, 75] width 92 height 31
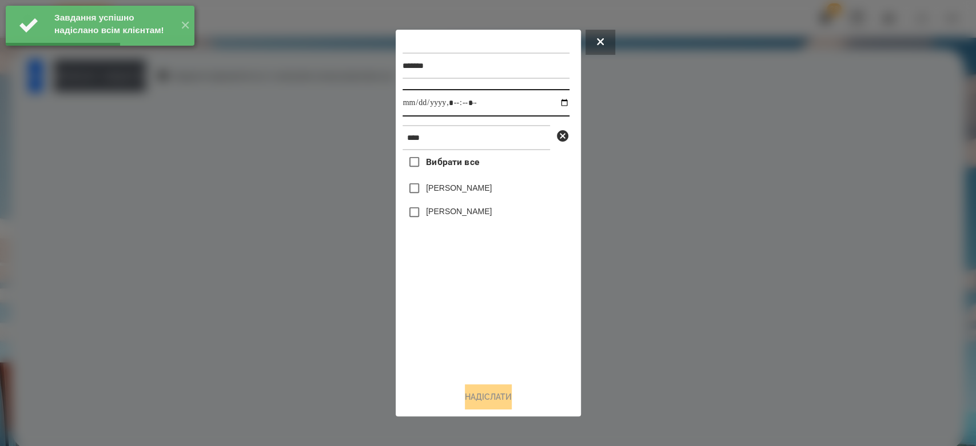
click at [554, 101] on input "datetime-local" at bounding box center [485, 102] width 167 height 27
type input "**********"
drag, startPoint x: 505, startPoint y: 346, endPoint x: 481, endPoint y: 273, distance: 77.0
click at [505, 346] on div "Вибрати все Юдіна Мілана Єва Юдіна" at bounding box center [485, 262] width 167 height 224
click at [458, 213] on label "Єва Юдіна" at bounding box center [459, 211] width 66 height 11
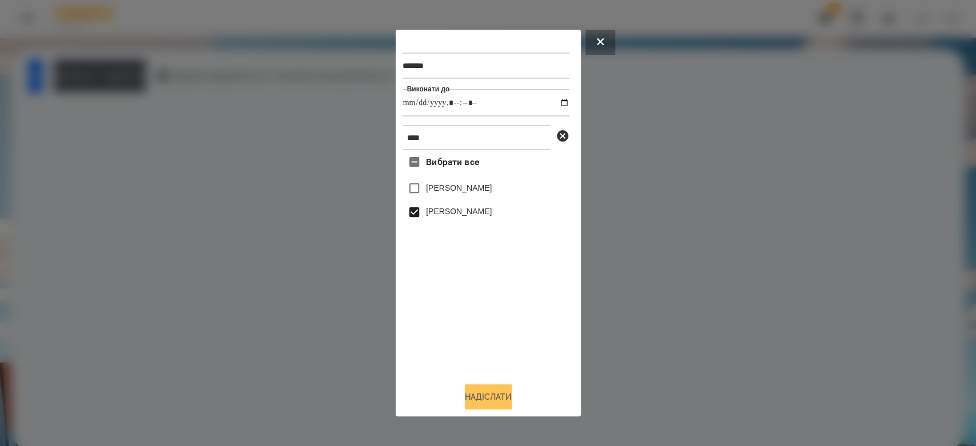
click at [481, 397] on button "Надіслати" at bounding box center [488, 397] width 47 height 25
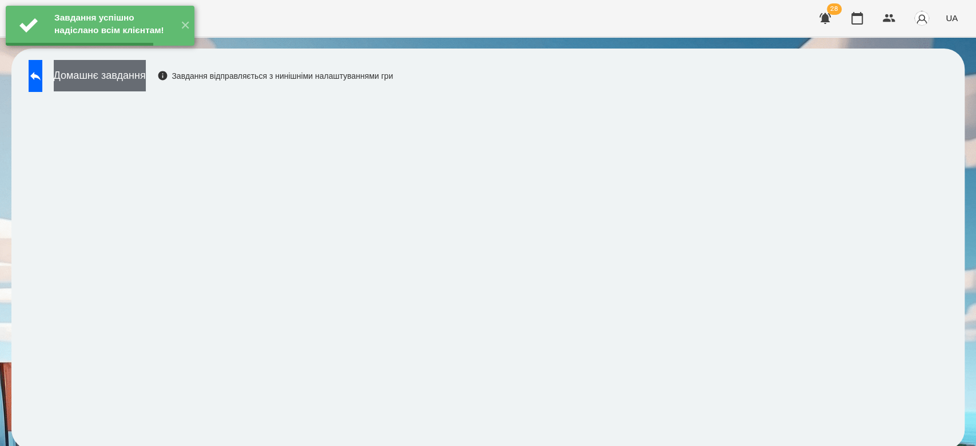
click at [135, 77] on button "Домашнє завдання" at bounding box center [100, 75] width 92 height 31
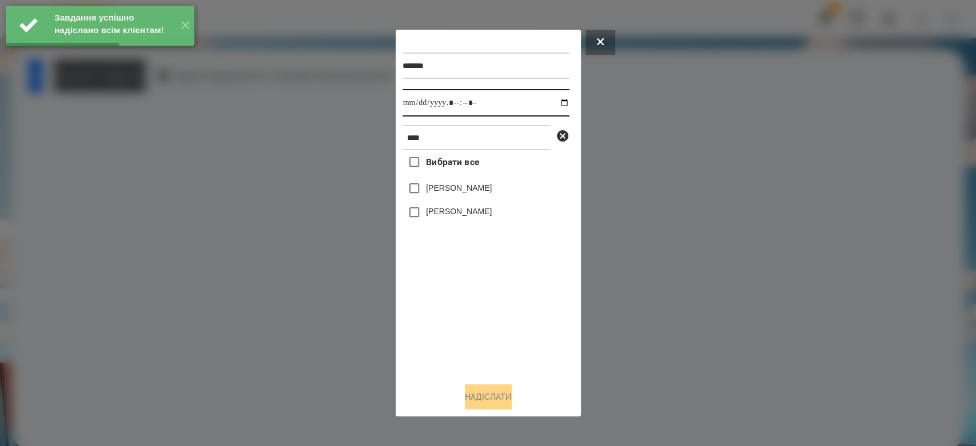
click at [552, 100] on input "datetime-local" at bounding box center [485, 102] width 167 height 27
type input "**********"
click at [525, 325] on div "Вибрати все Юдіна Мілана Єва Юдіна" at bounding box center [485, 262] width 167 height 224
click at [457, 214] on label "Єва Юдіна" at bounding box center [459, 211] width 66 height 11
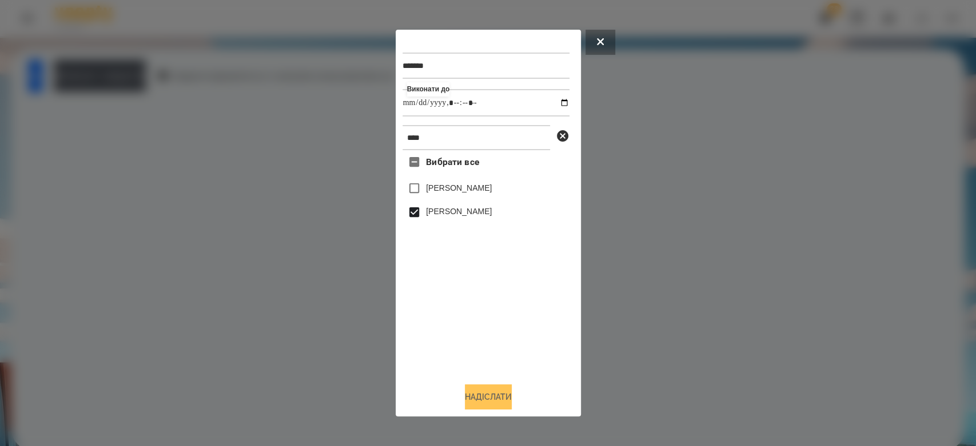
click at [492, 395] on button "Надіслати" at bounding box center [488, 397] width 47 height 25
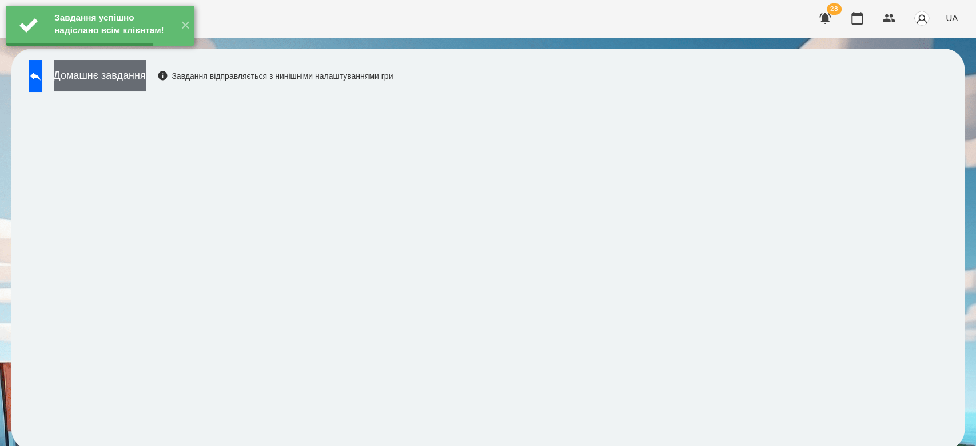
click at [146, 81] on button "Домашнє завдання" at bounding box center [100, 75] width 92 height 31
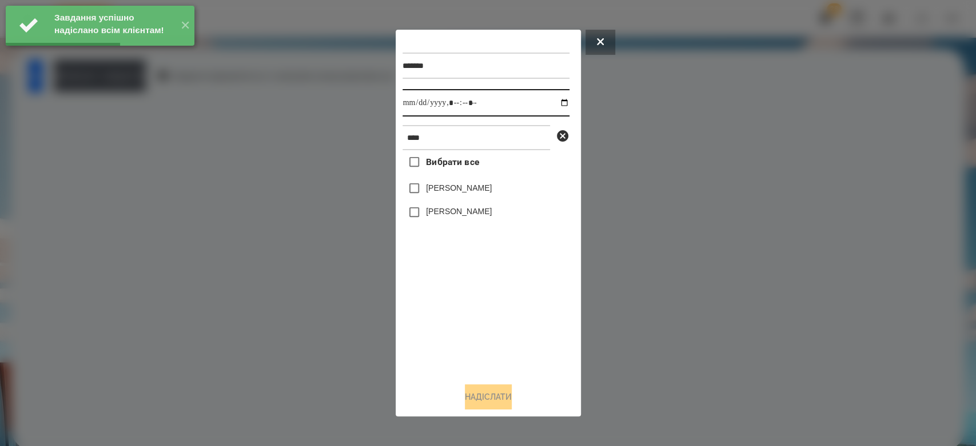
click at [553, 104] on input "datetime-local" at bounding box center [485, 102] width 167 height 27
type input "**********"
click at [505, 317] on div "Вибрати все Юдіна Мілана Єва Юдіна" at bounding box center [485, 262] width 167 height 224
click at [459, 213] on label "Єва Юдіна" at bounding box center [459, 211] width 66 height 11
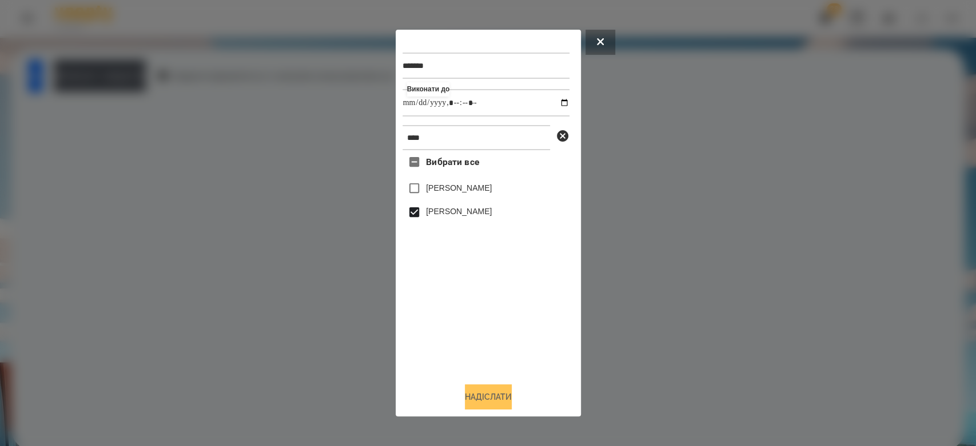
click at [497, 398] on button "Надіслати" at bounding box center [488, 397] width 47 height 25
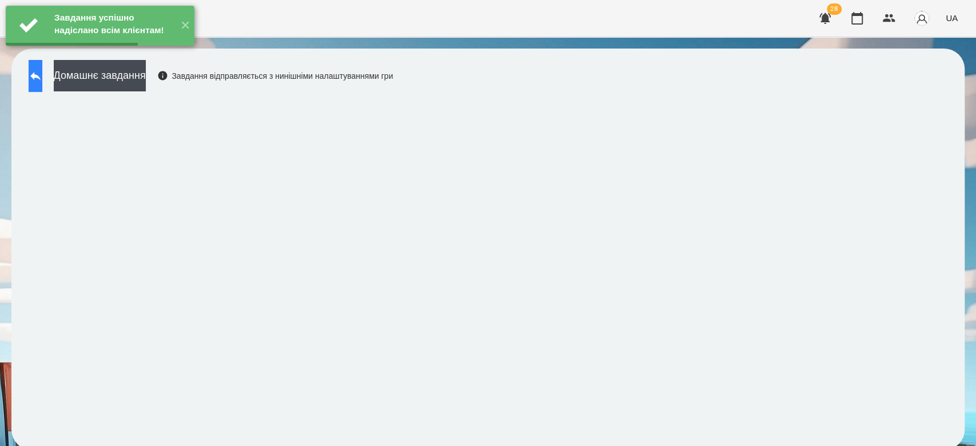
click at [42, 89] on button at bounding box center [36, 76] width 14 height 32
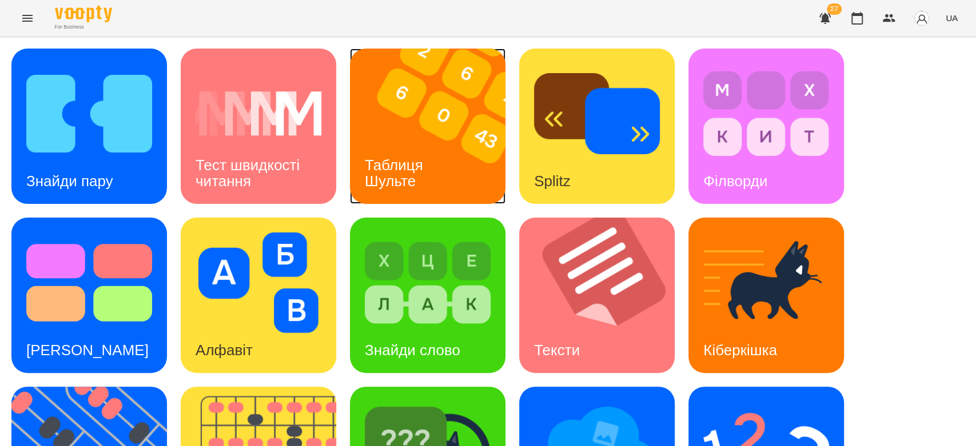
click at [460, 111] on img at bounding box center [435, 126] width 170 height 155
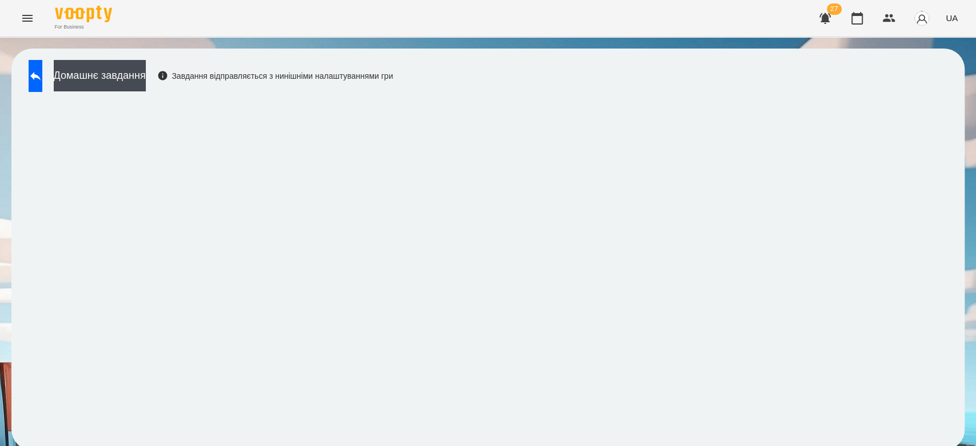
scroll to position [4, 0]
click at [39, 64] on button at bounding box center [36, 76] width 14 height 32
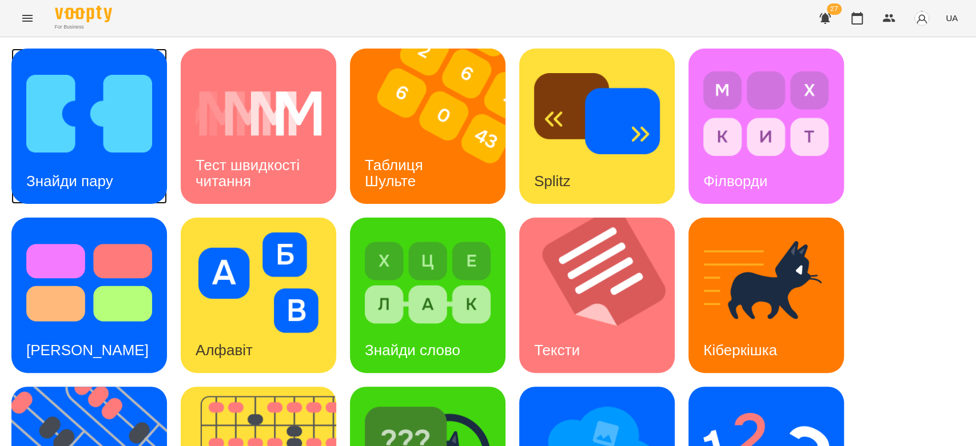
click at [91, 127] on img at bounding box center [89, 113] width 126 height 101
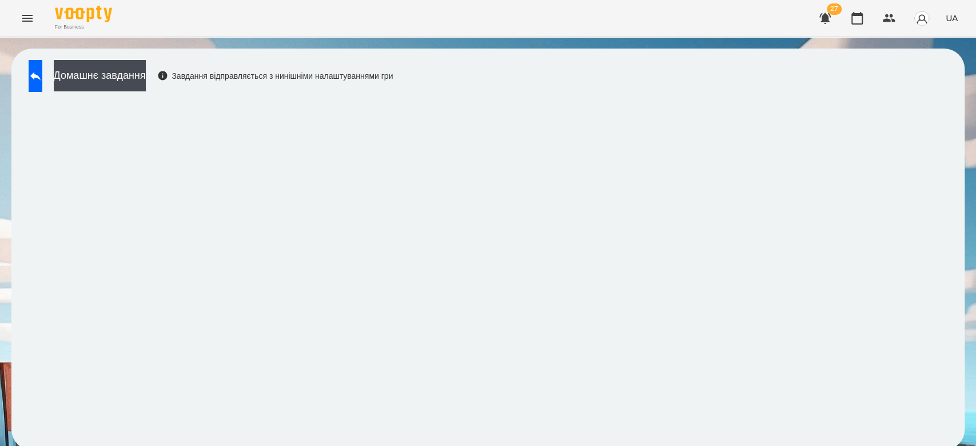
click at [22, 206] on div "Домашнє завдання Завдання відправляється з нинішніми налаштуваннями гри" at bounding box center [487, 250] width 953 height 402
click at [42, 81] on icon at bounding box center [36, 76] width 14 height 14
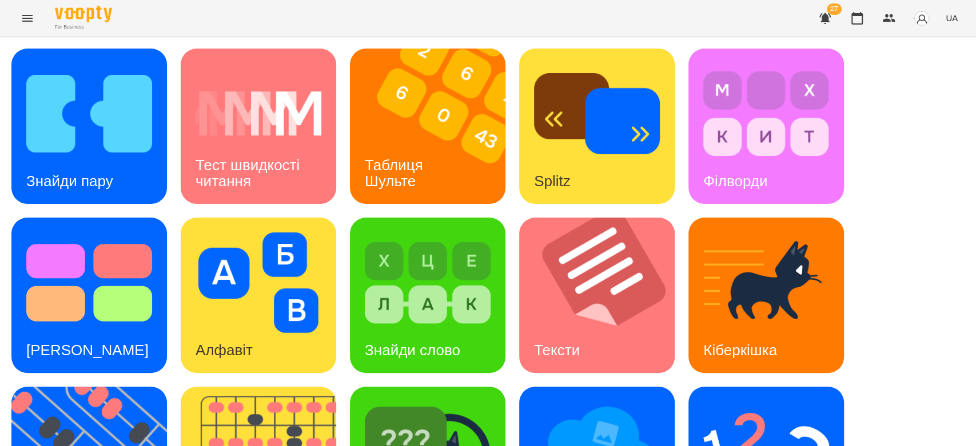
scroll to position [276, 0]
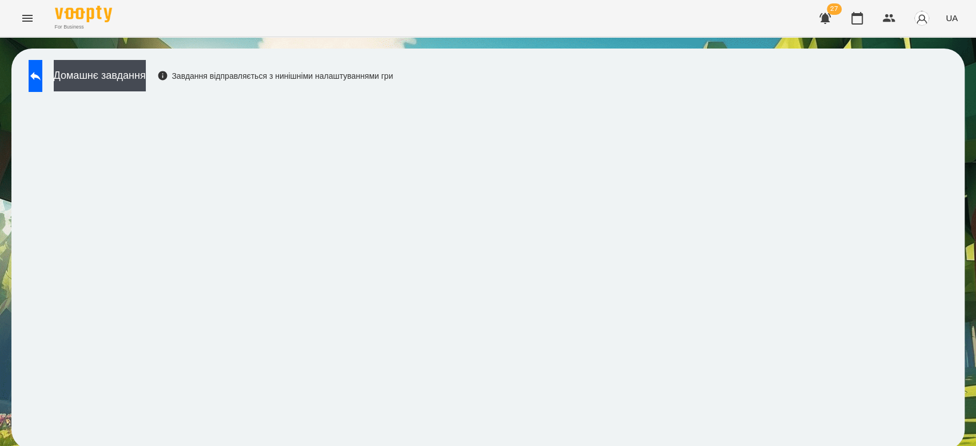
scroll to position [4, 0]
click at [42, 60] on button at bounding box center [36, 76] width 14 height 32
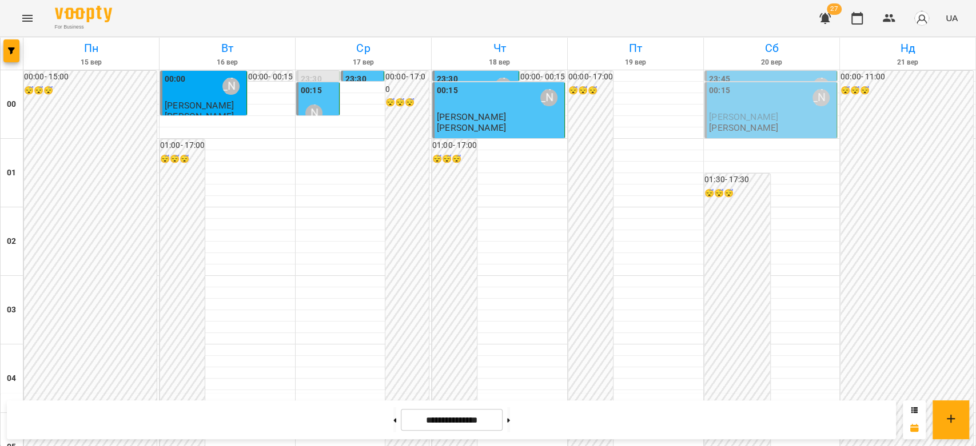
scroll to position [1270, 0]
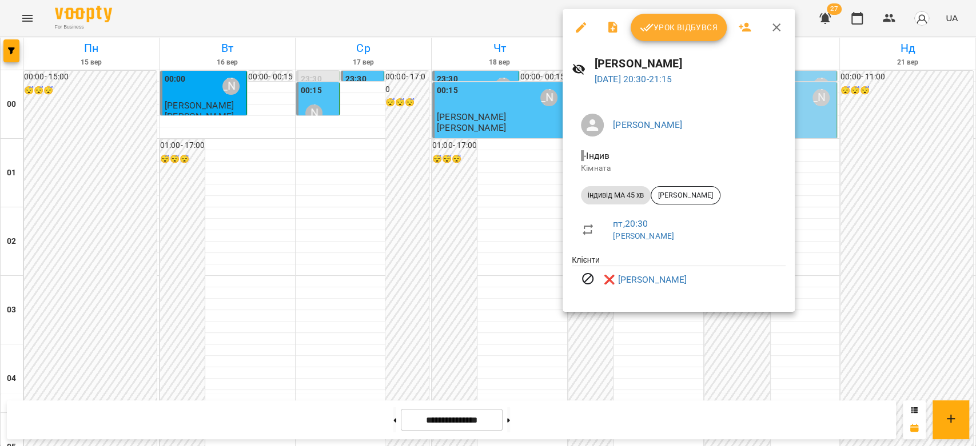
click at [481, 229] on div at bounding box center [488, 223] width 976 height 446
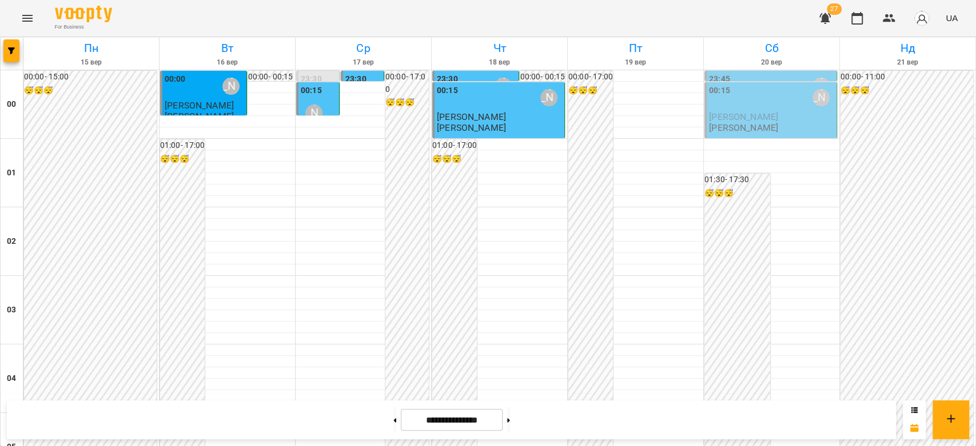
scroll to position [1194, 0]
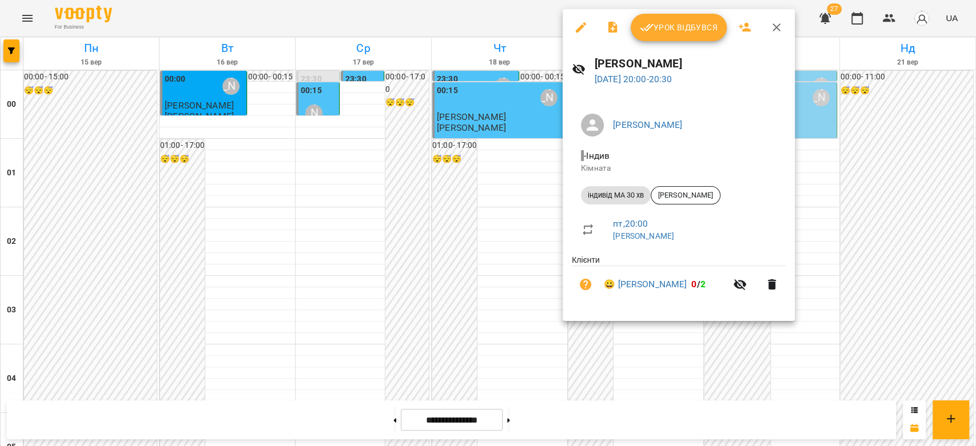
click at [556, 268] on div at bounding box center [488, 223] width 976 height 446
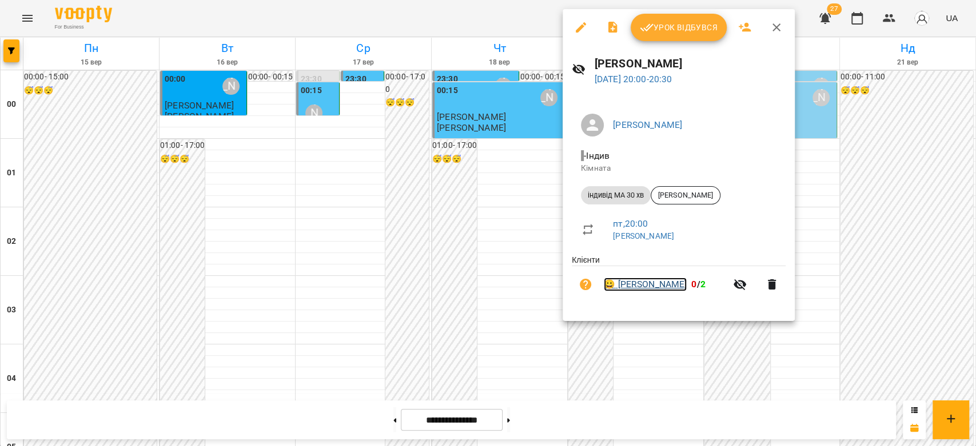
click at [671, 286] on link "😀 Аріна Малофєєва" at bounding box center [645, 285] width 83 height 14
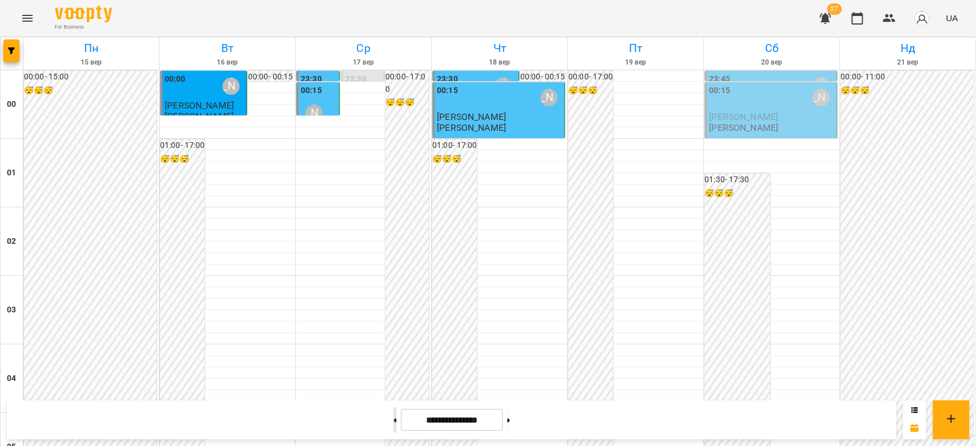
click at [393, 420] on button at bounding box center [394, 420] width 3 height 25
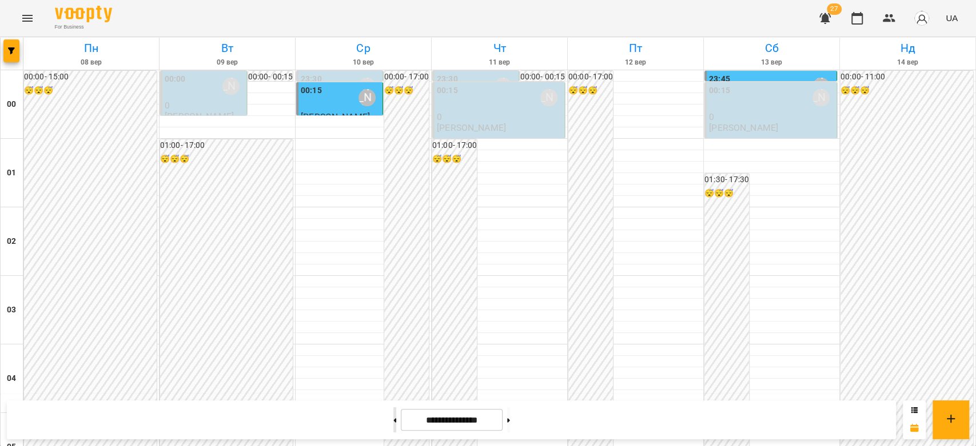
click at [393, 424] on button at bounding box center [394, 420] width 3 height 25
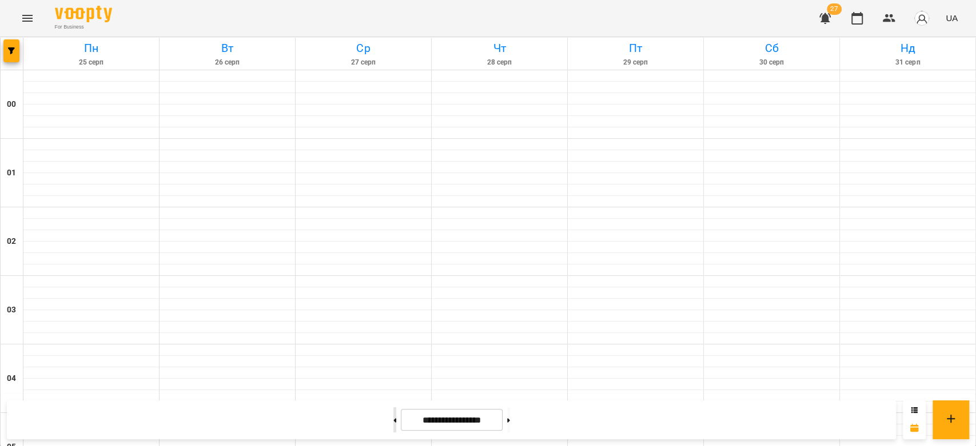
click at [393, 424] on button at bounding box center [394, 420] width 3 height 25
click at [510, 424] on button at bounding box center [508, 420] width 3 height 25
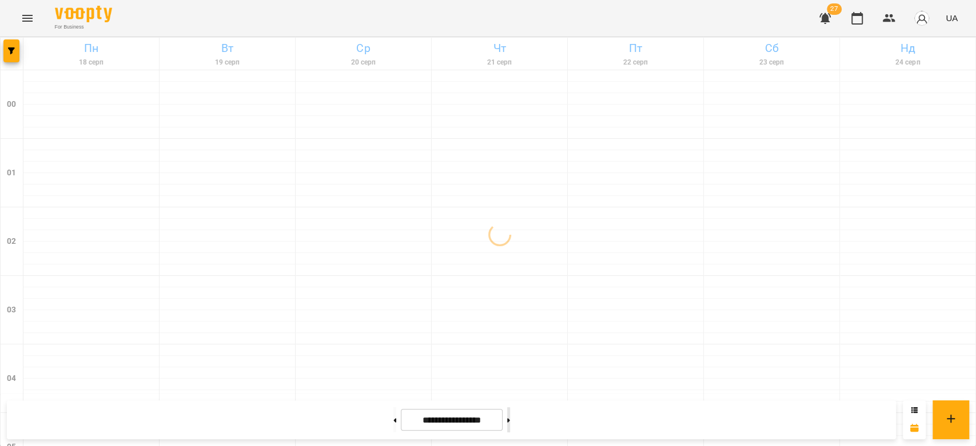
click at [510, 424] on button at bounding box center [508, 420] width 3 height 25
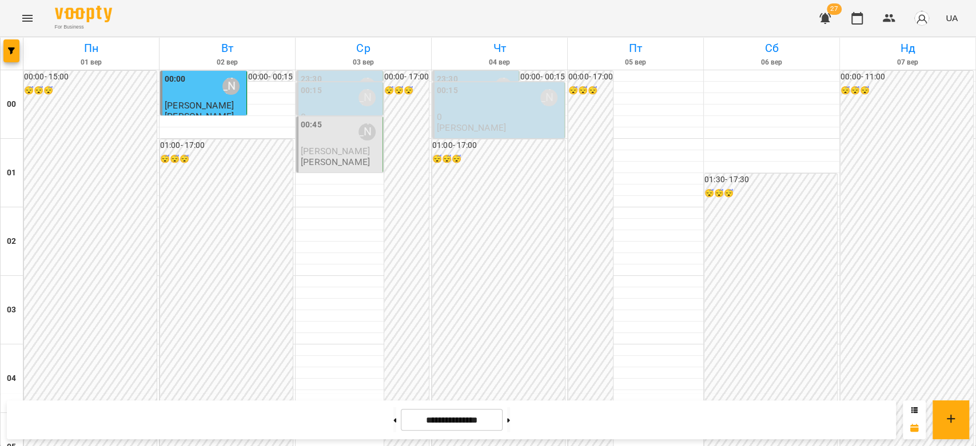
scroll to position [1079, 0]
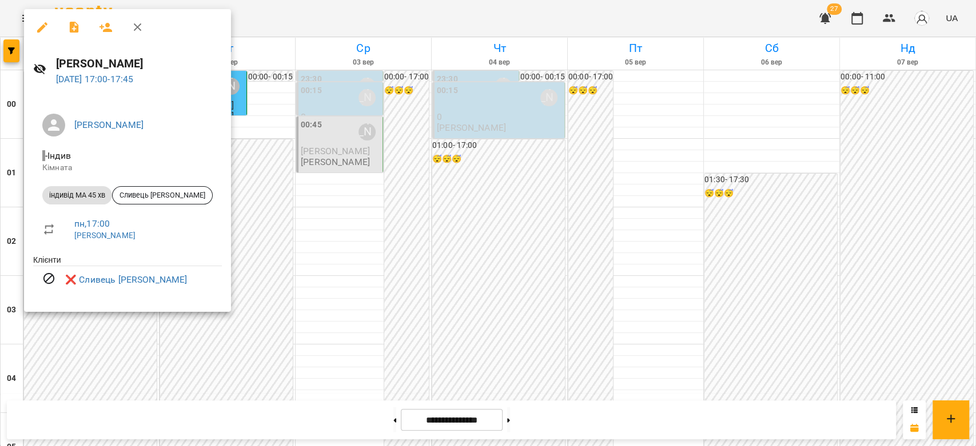
click at [306, 206] on div at bounding box center [488, 223] width 976 height 446
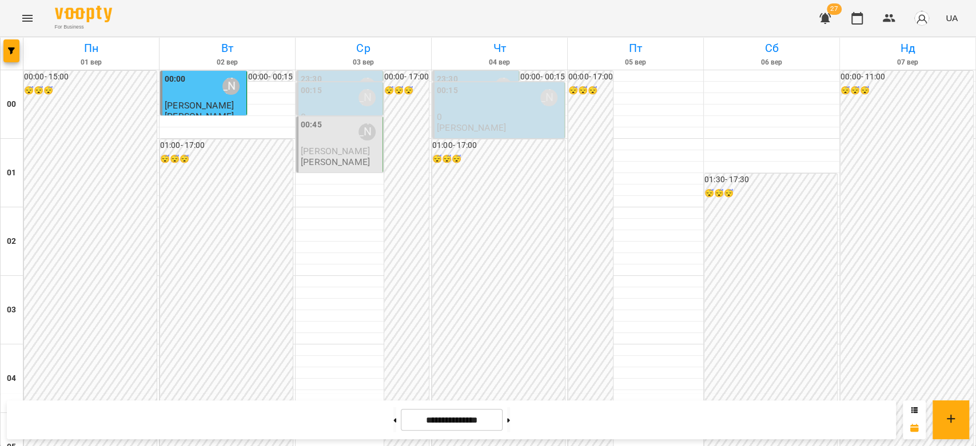
scroll to position [1207, 0]
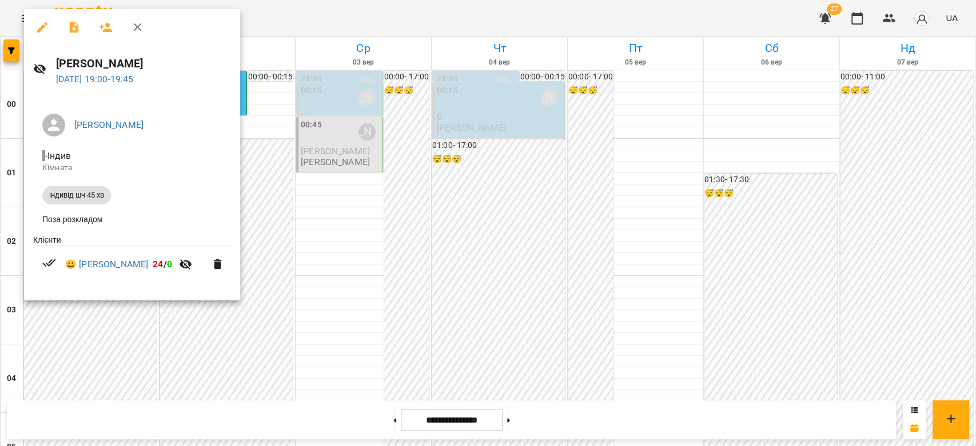
click at [373, 201] on div at bounding box center [488, 223] width 976 height 446
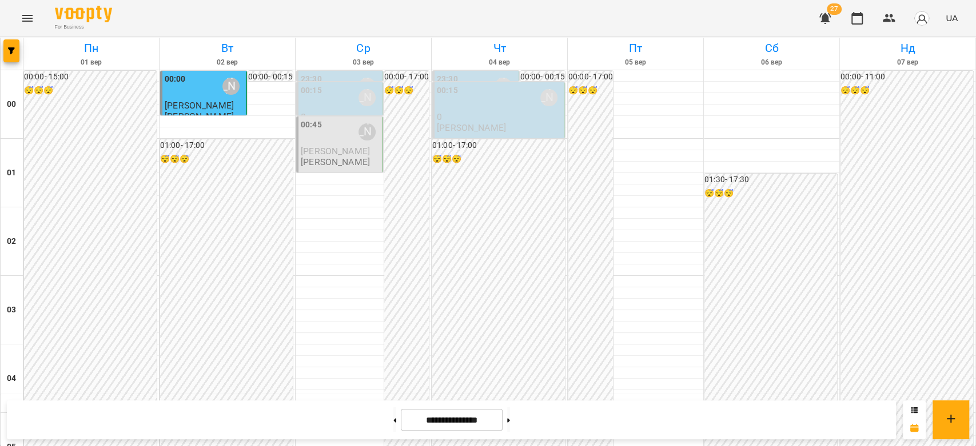
scroll to position [1322, 0]
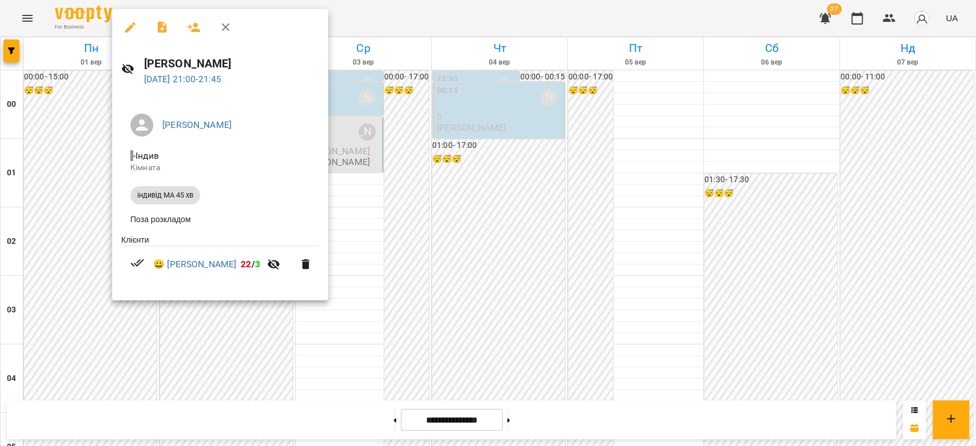
click at [525, 214] on div at bounding box center [488, 223] width 976 height 446
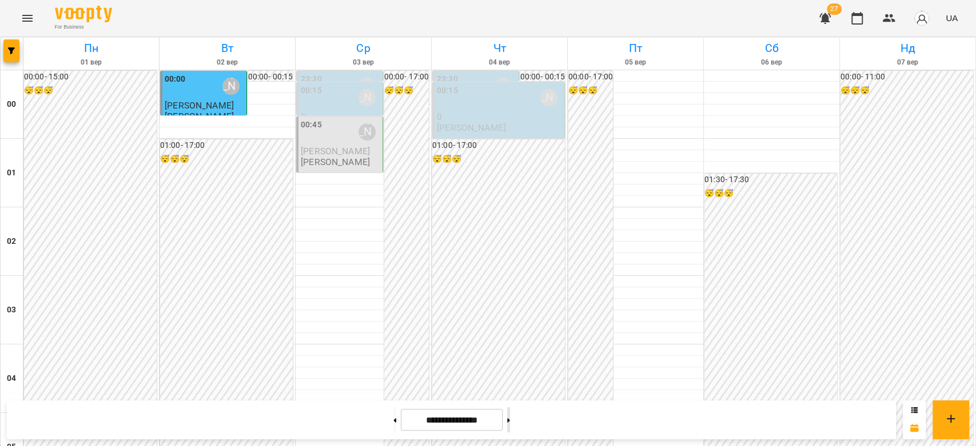
click at [510, 422] on icon at bounding box center [508, 420] width 3 height 5
click at [510, 422] on icon at bounding box center [508, 420] width 3 height 4
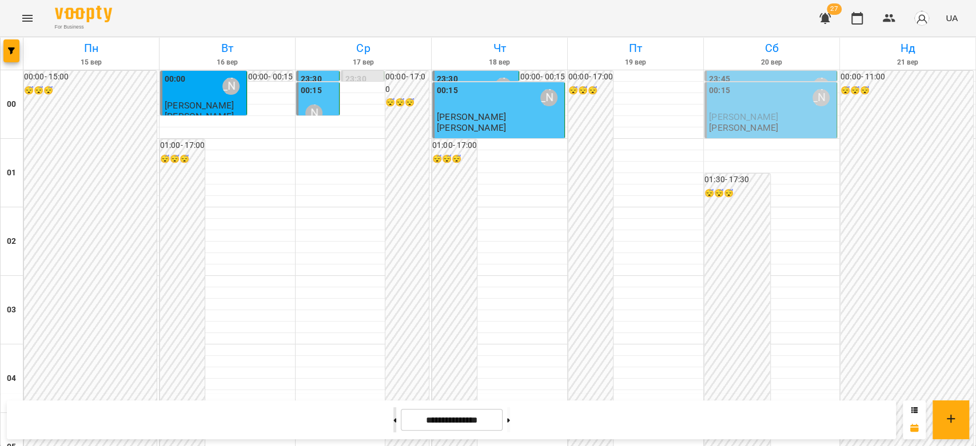
click at [393, 424] on button at bounding box center [394, 420] width 3 height 25
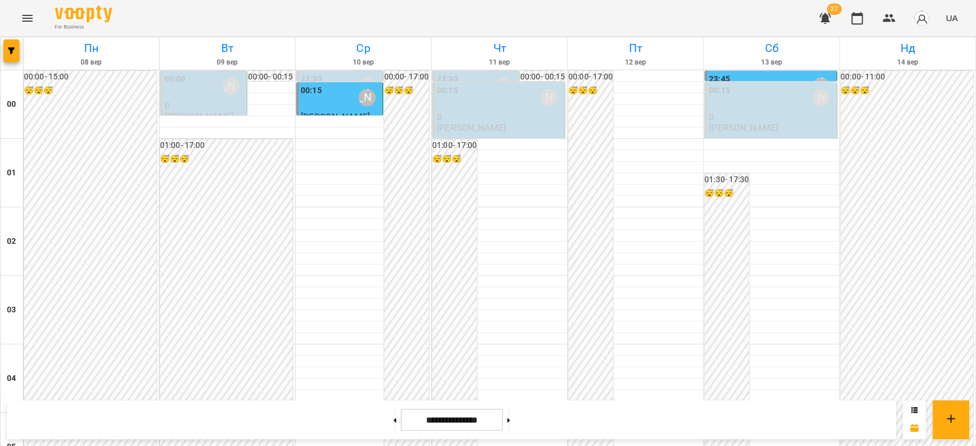
scroll to position [1131, 0]
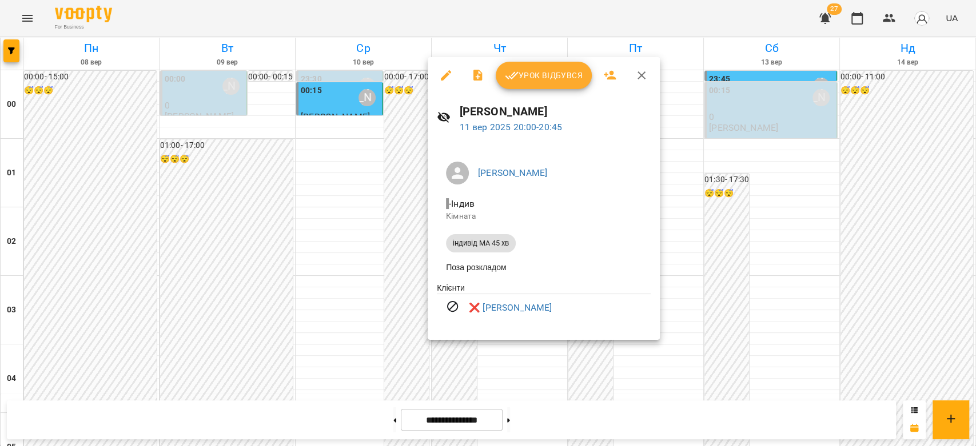
click at [404, 296] on div at bounding box center [488, 223] width 976 height 446
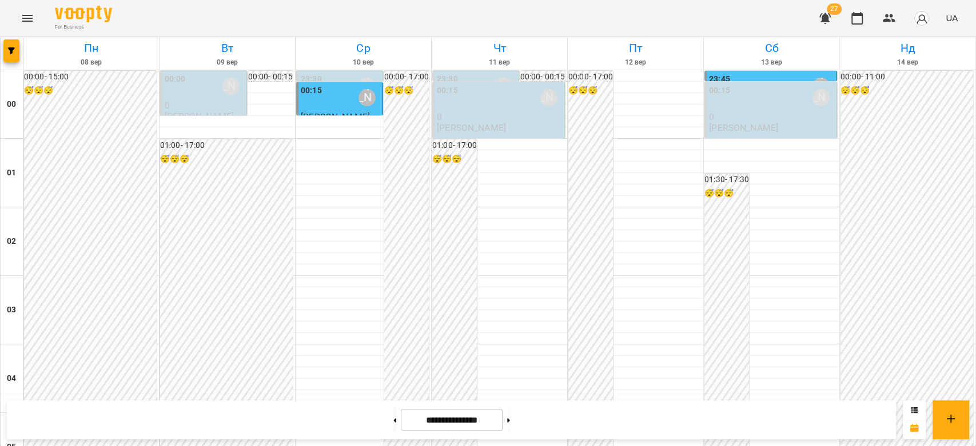
scroll to position [623, 0]
click at [510, 422] on button at bounding box center [508, 420] width 3 height 25
type input "**********"
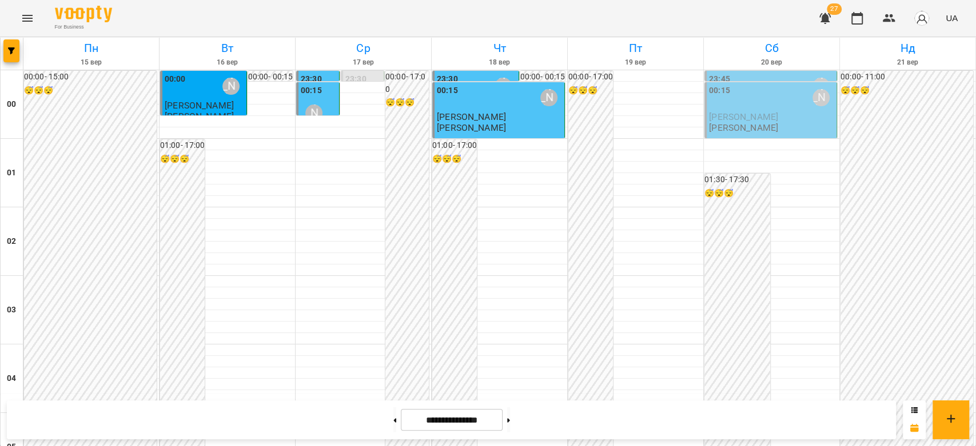
scroll to position [1322, 0]
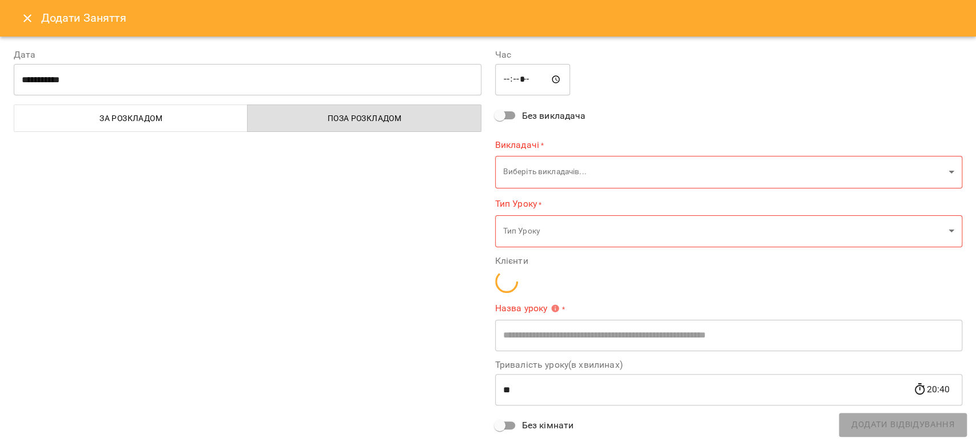
type input "**********"
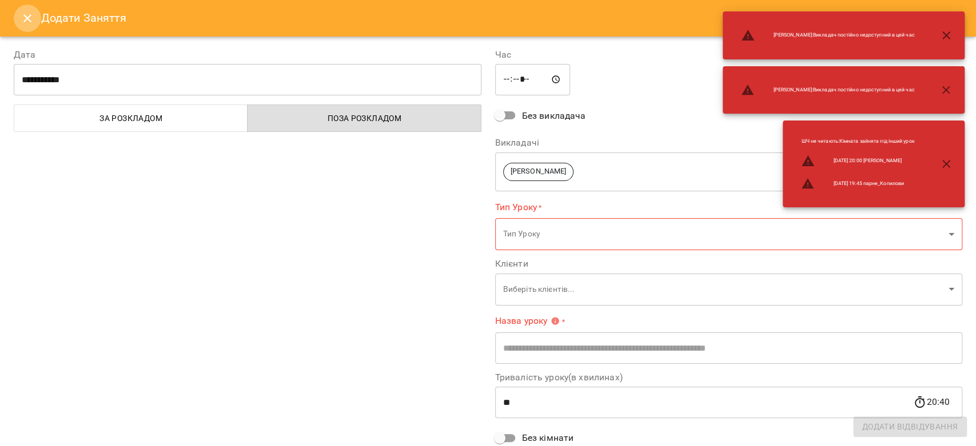
click at [21, 27] on button "Close" at bounding box center [27, 18] width 27 height 27
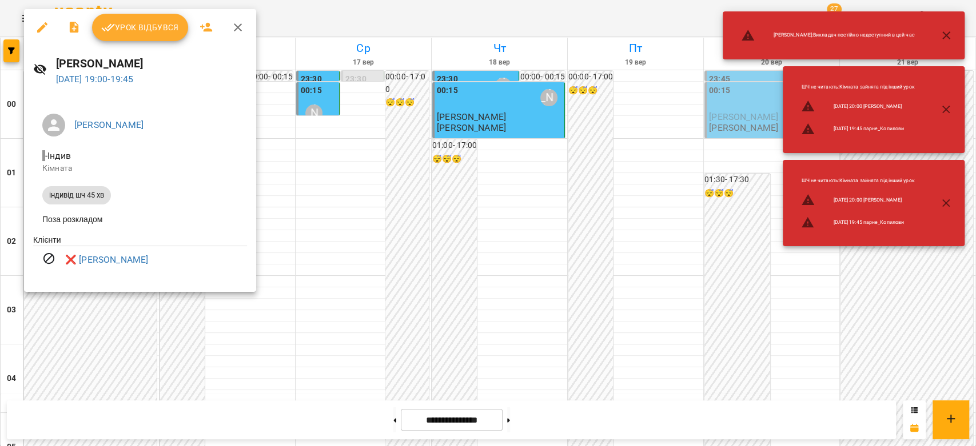
click at [386, 211] on div at bounding box center [488, 223] width 976 height 446
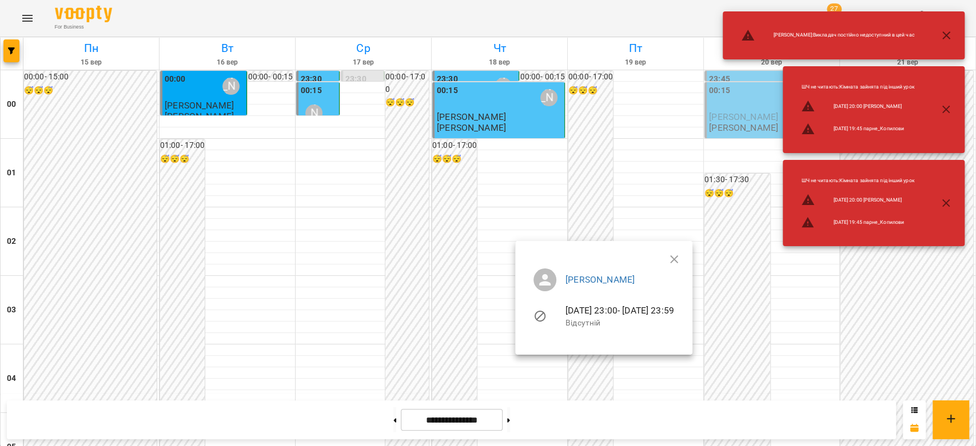
click at [557, 381] on div at bounding box center [488, 223] width 976 height 446
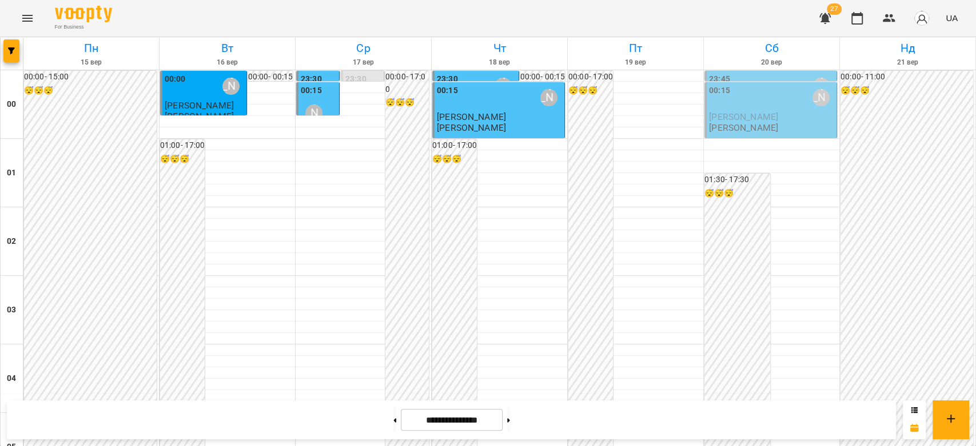
scroll to position [813, 0]
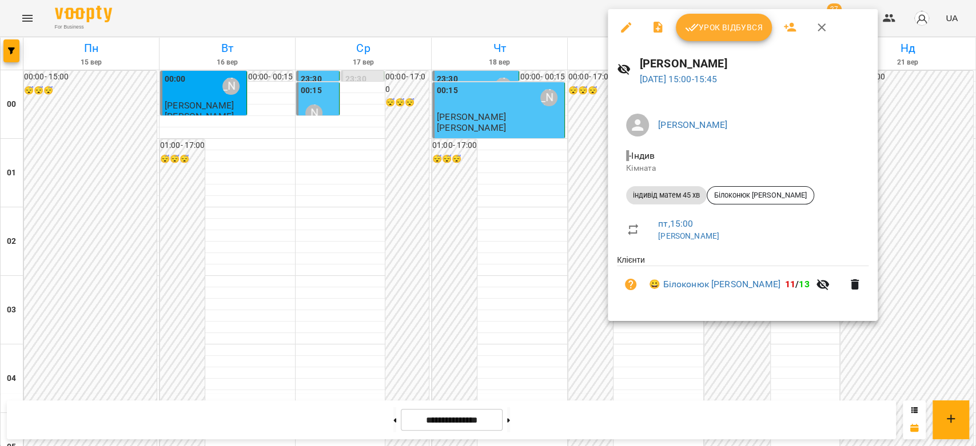
click at [583, 286] on div at bounding box center [488, 223] width 976 height 446
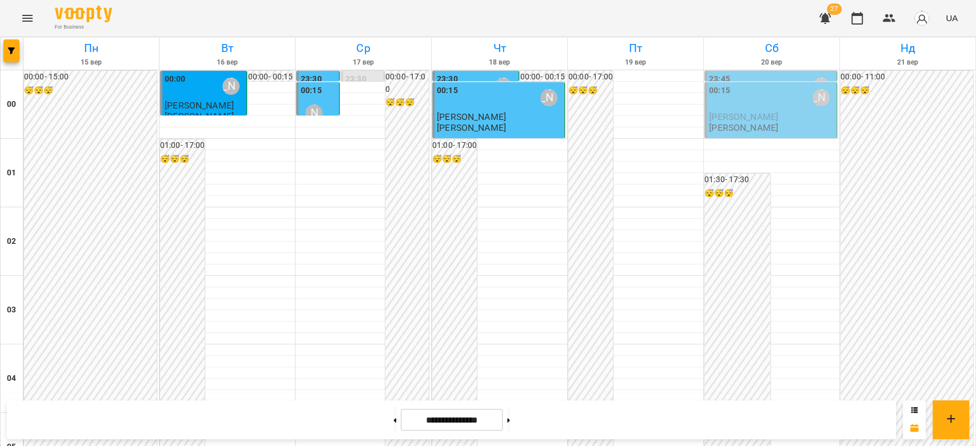
scroll to position [559, 0]
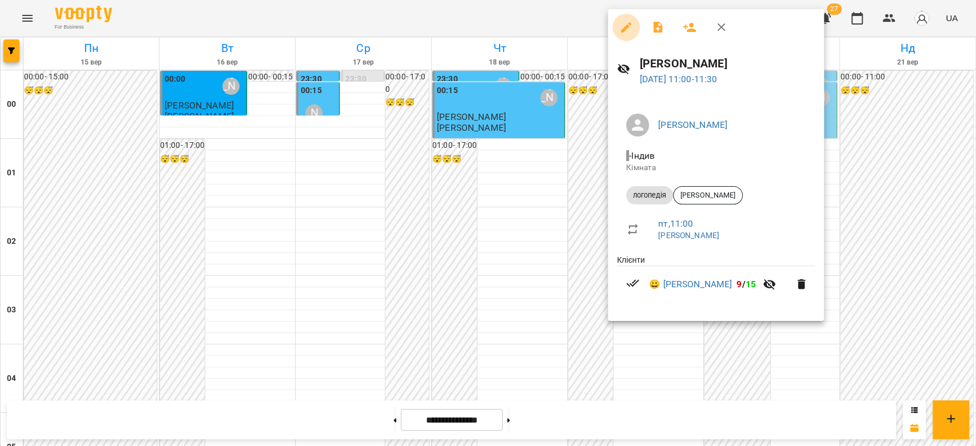
drag, startPoint x: 655, startPoint y: 278, endPoint x: 627, endPoint y: 31, distance: 249.2
click at [627, 31] on icon "button" at bounding box center [626, 28] width 14 height 14
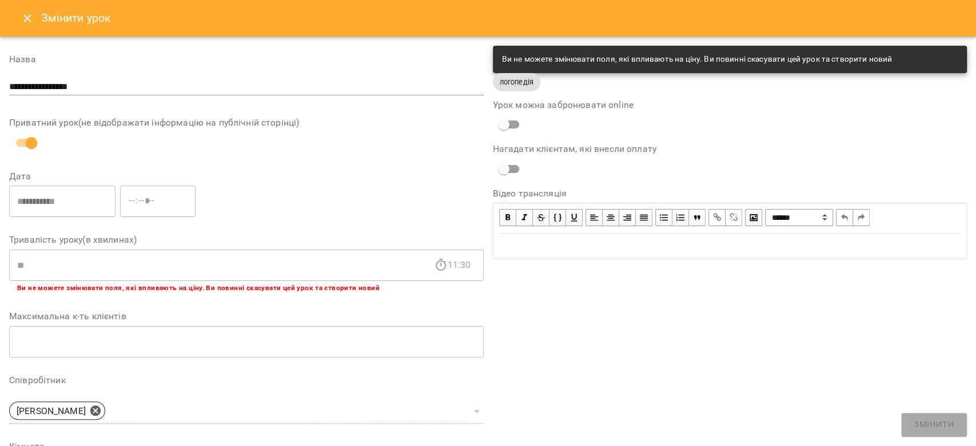
click at [30, 15] on icon "Close" at bounding box center [27, 18] width 8 height 8
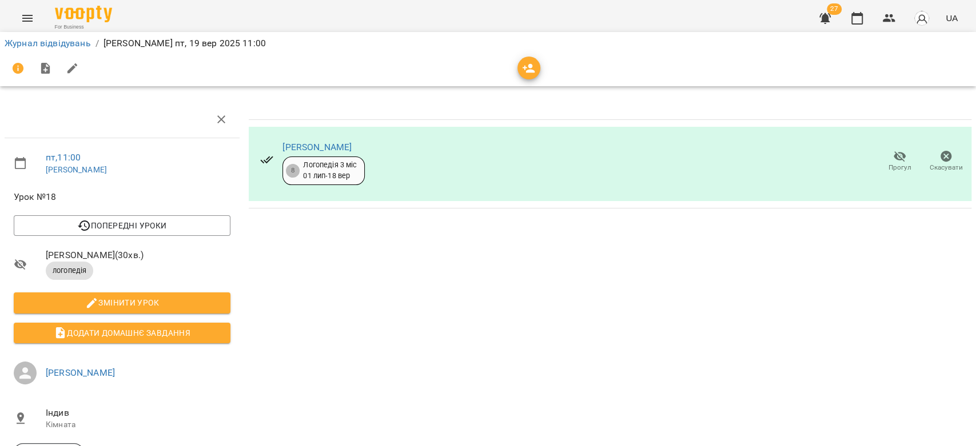
click at [940, 158] on icon "button" at bounding box center [945, 156] width 11 height 11
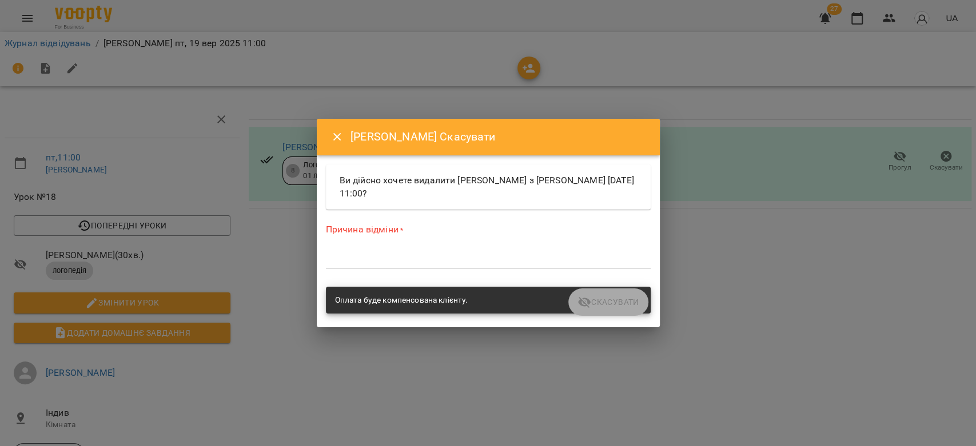
click at [519, 245] on div "Причина відміни * *" at bounding box center [488, 249] width 325 height 50
click at [528, 258] on textarea at bounding box center [488, 259] width 325 height 11
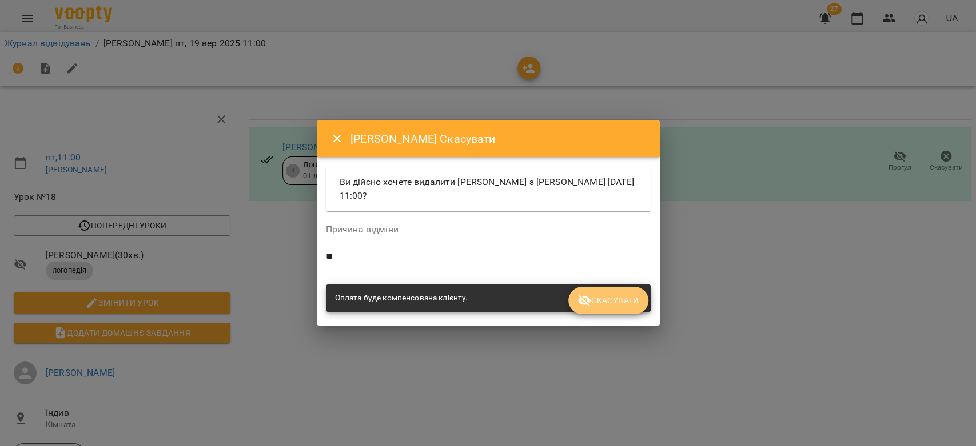
click at [599, 296] on span "Скасувати" at bounding box center [607, 301] width 61 height 14
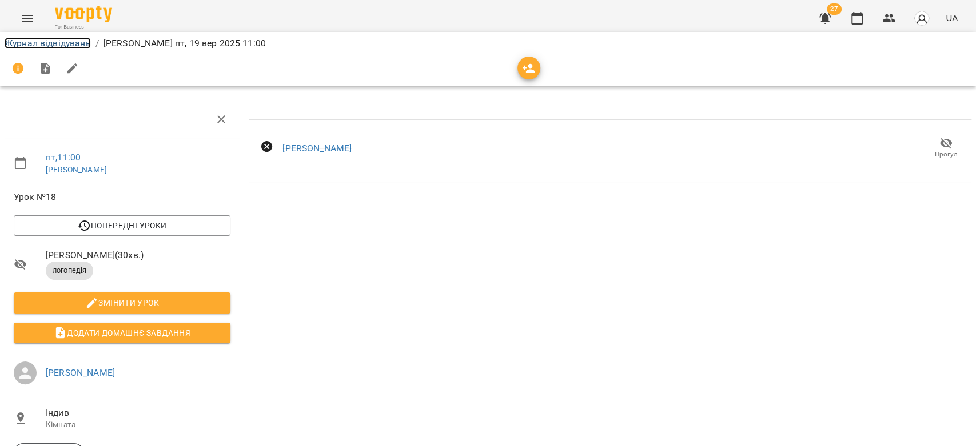
click at [45, 43] on link "Журнал відвідувань" at bounding box center [48, 43] width 86 height 11
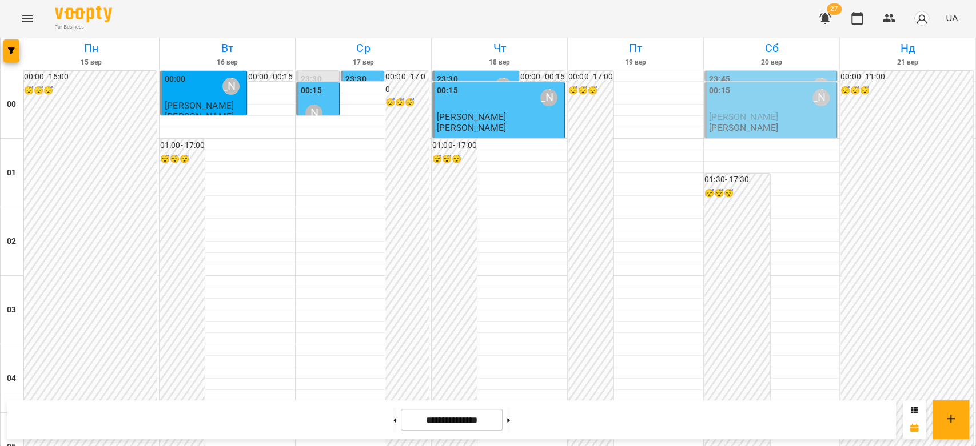
scroll to position [1207, 0]
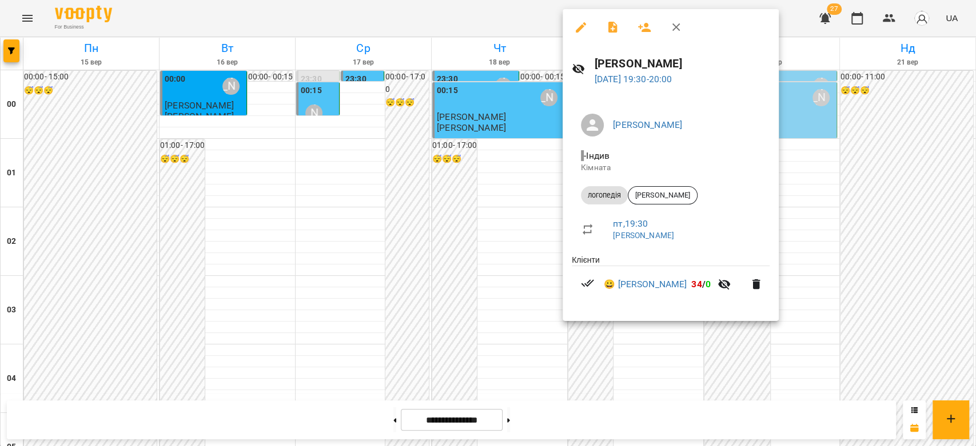
click at [552, 214] on div at bounding box center [488, 223] width 976 height 446
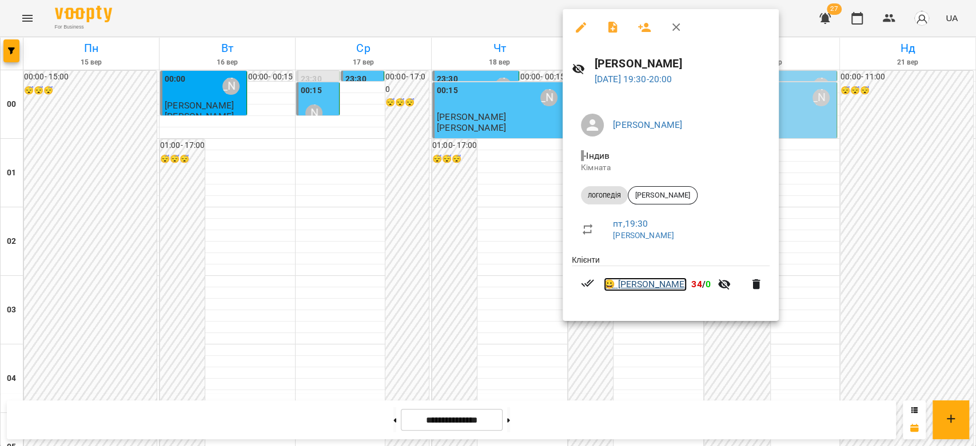
click at [683, 284] on link "😀 Богдан Вельган" at bounding box center [645, 285] width 83 height 14
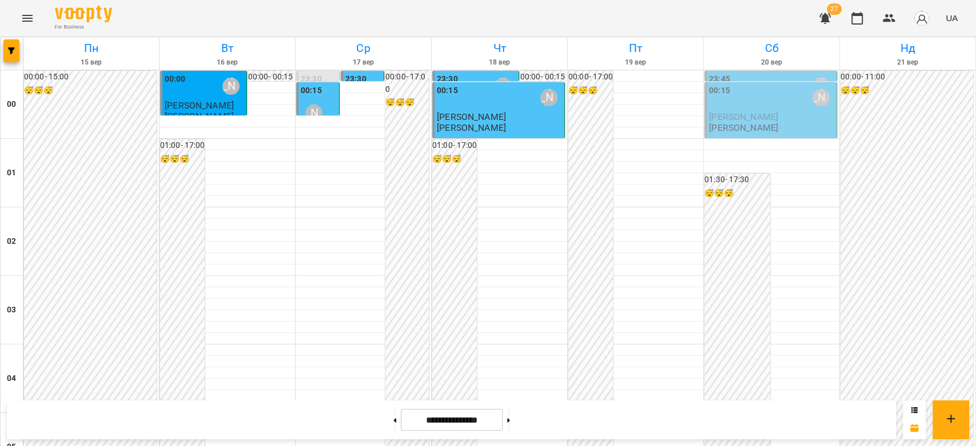
scroll to position [1322, 0]
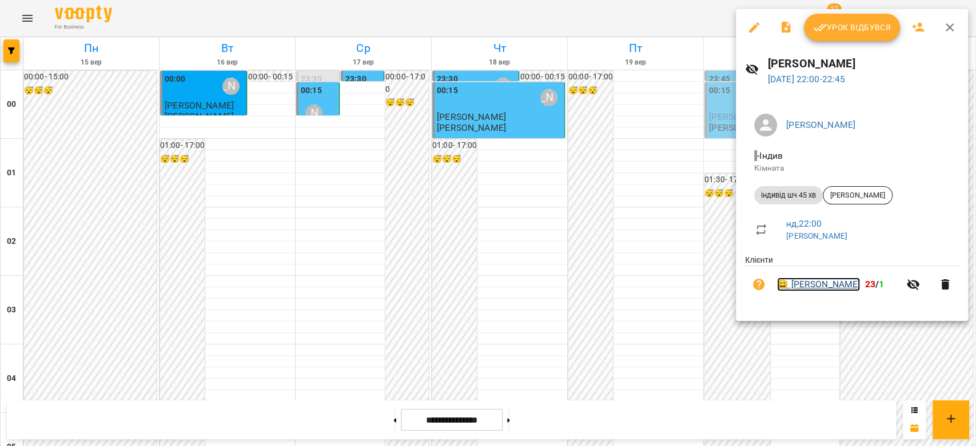
click at [853, 285] on link "😀 Дмитро Микитинець" at bounding box center [818, 285] width 83 height 14
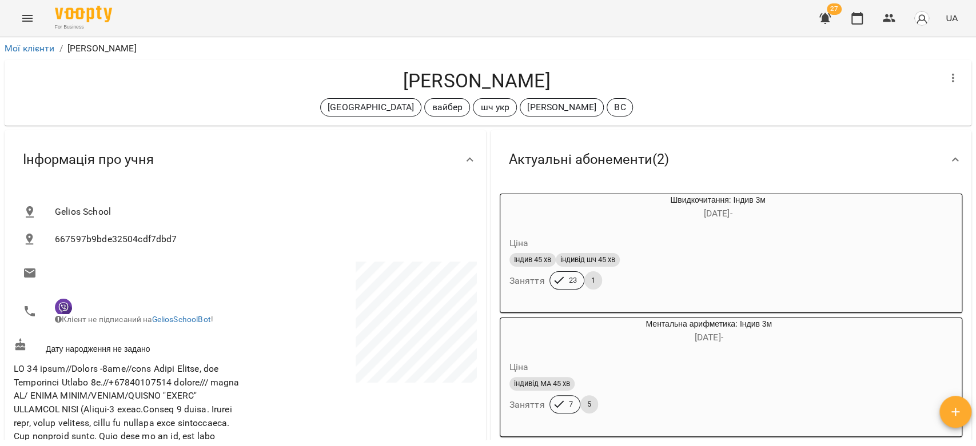
scroll to position [254, 0]
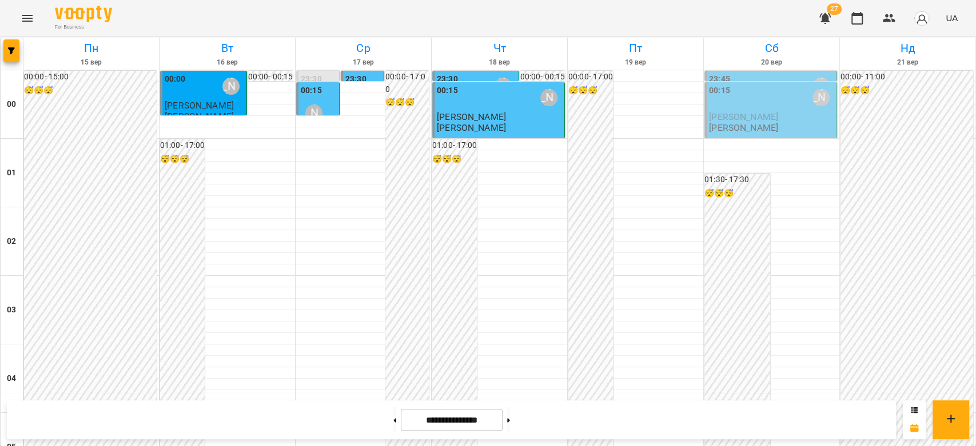
scroll to position [1016, 0]
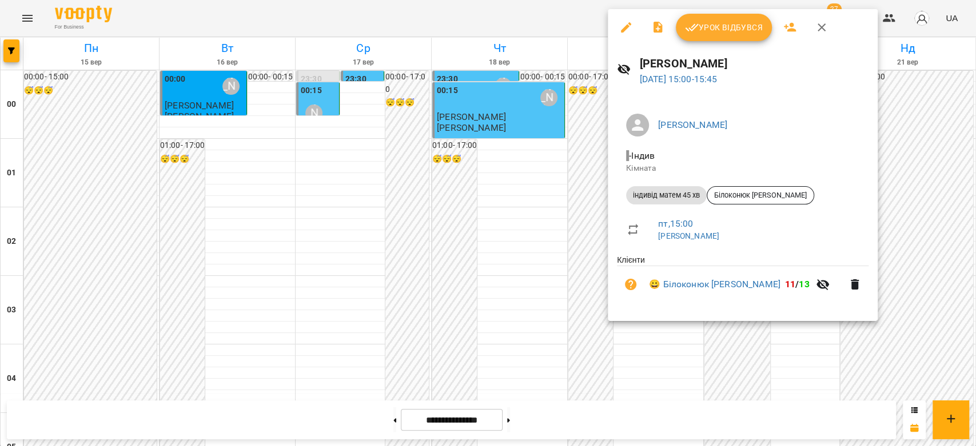
click at [585, 183] on div at bounding box center [488, 223] width 976 height 446
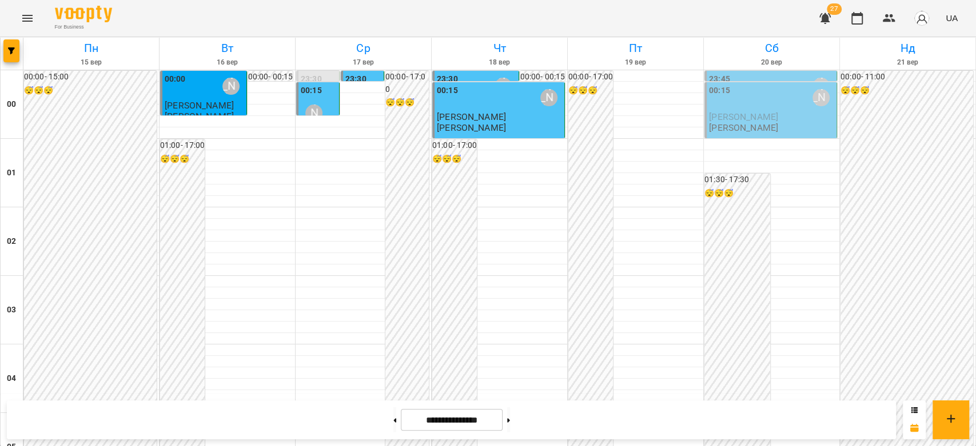
scroll to position [1270, 0]
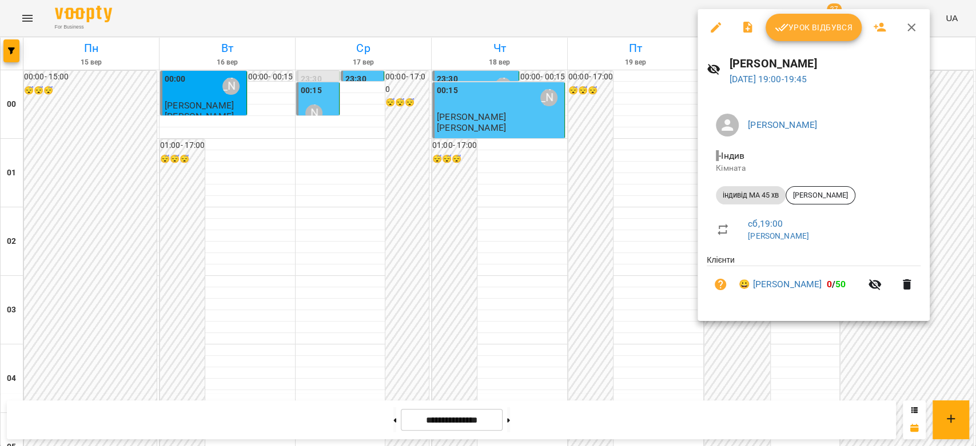
click at [681, 191] on div at bounding box center [488, 223] width 976 height 446
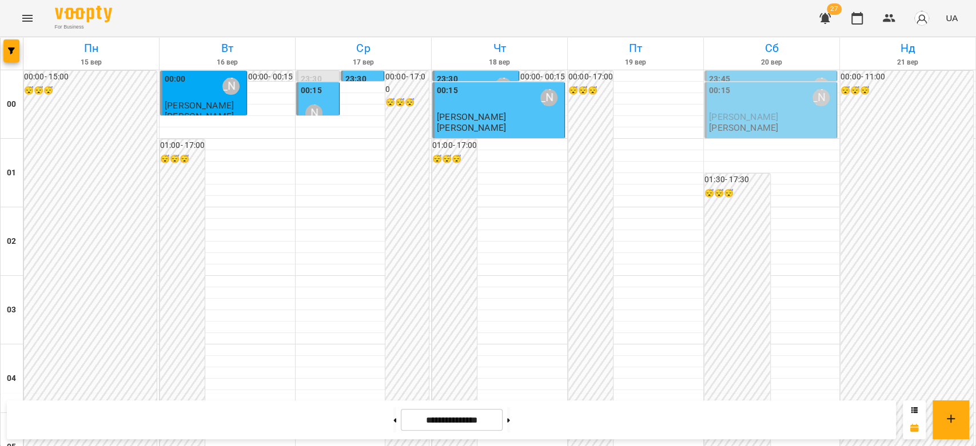
scroll to position [1143, 0]
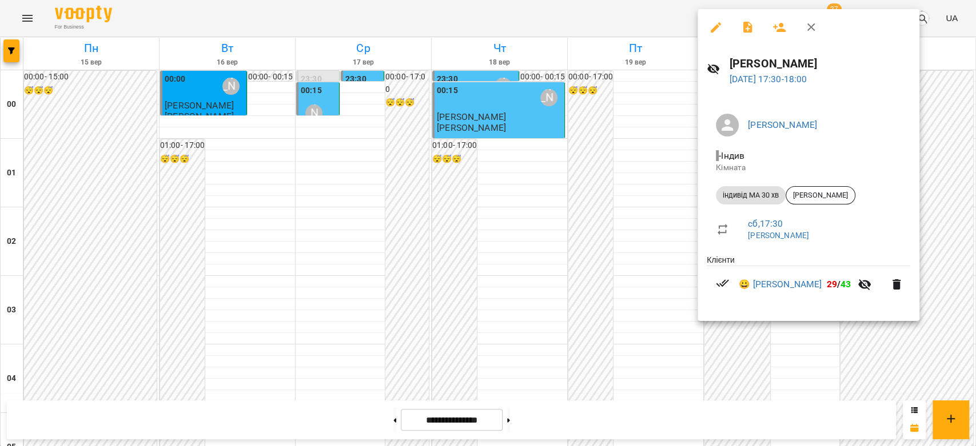
click at [641, 164] on div at bounding box center [488, 223] width 976 height 446
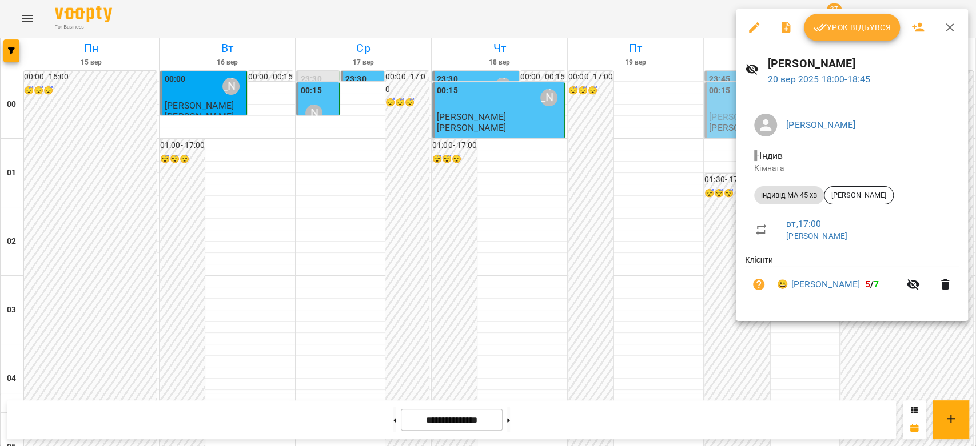
click at [678, 182] on div at bounding box center [488, 223] width 976 height 446
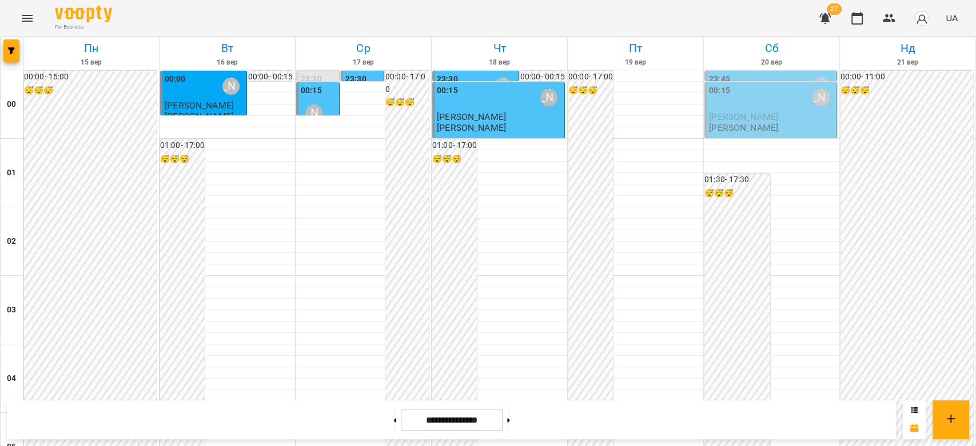
scroll to position [1207, 0]
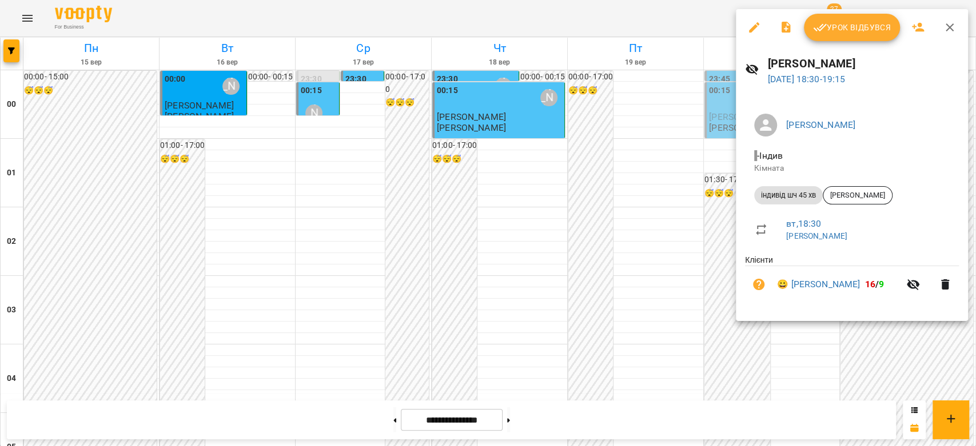
click at [732, 154] on div at bounding box center [488, 223] width 976 height 446
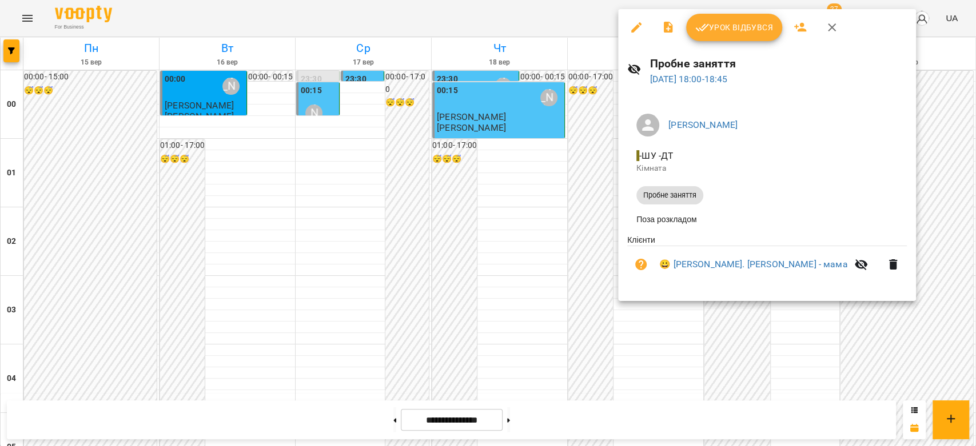
click at [572, 145] on div at bounding box center [488, 223] width 976 height 446
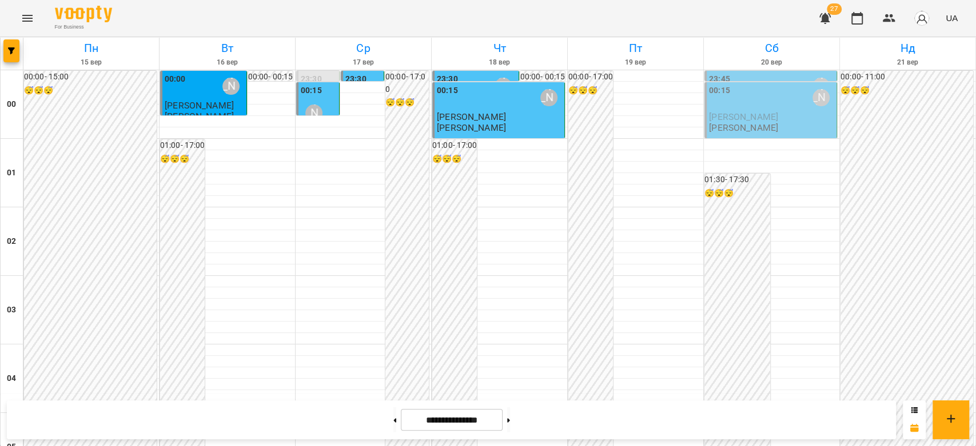
scroll to position [1322, 0]
click at [767, 67] on link "Сб 20 вер" at bounding box center [771, 54] width 135 height 32
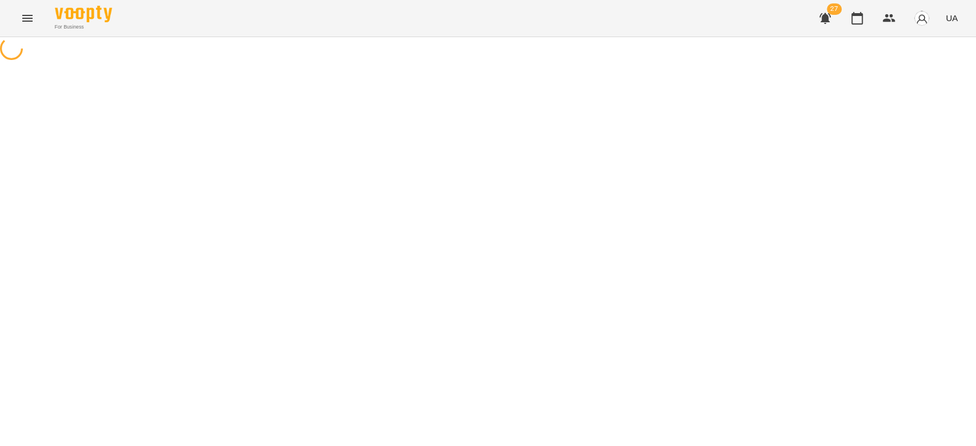
select select "*********"
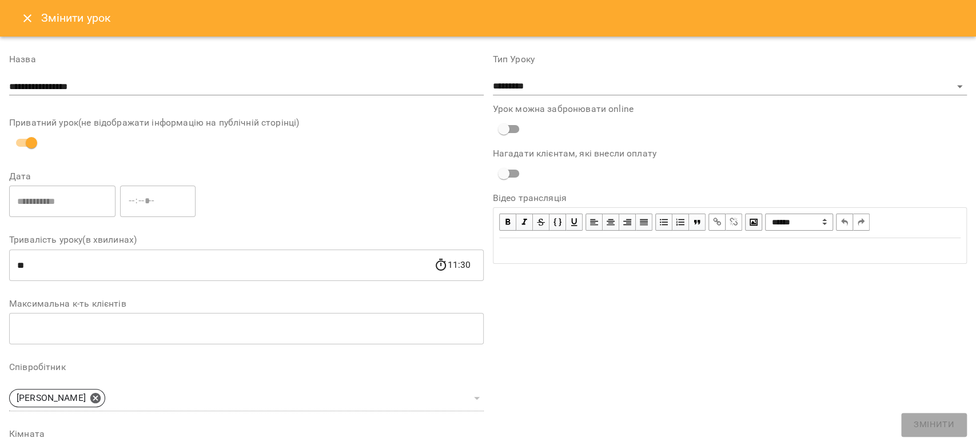
click at [34, 21] on button "Close" at bounding box center [27, 18] width 27 height 27
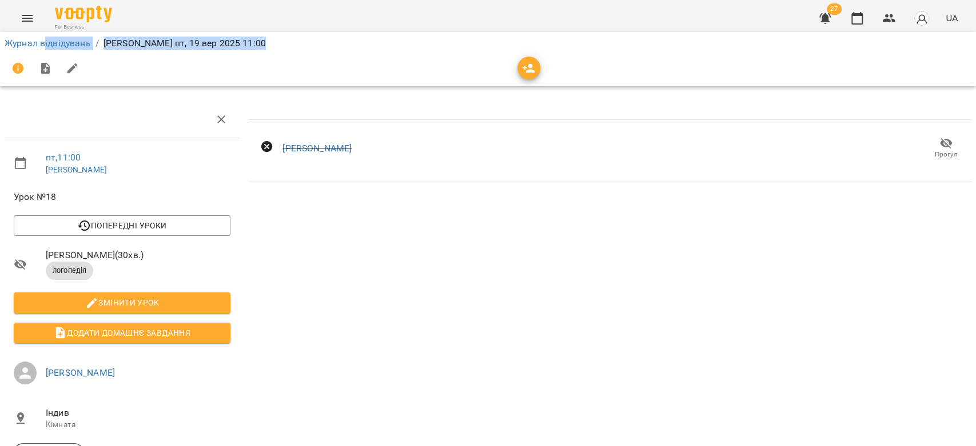
click at [50, 62] on div "Журнал відвідувань / Бондарева Валерія пт, 19 вер 2025 11:00" at bounding box center [488, 59] width 980 height 59
click at [51, 60] on button "button" at bounding box center [45, 68] width 27 height 27
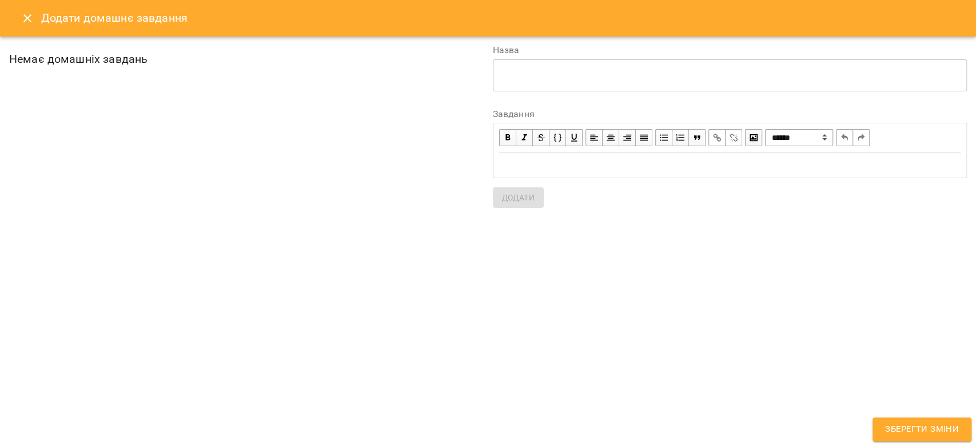
click at [51, 53] on h6 "Немає домашніх завдань" at bounding box center [246, 59] width 474 height 18
click at [12, 20] on div "Додати домашнє завдання" at bounding box center [488, 18] width 976 height 37
click at [35, 19] on button "Close" at bounding box center [27, 18] width 27 height 27
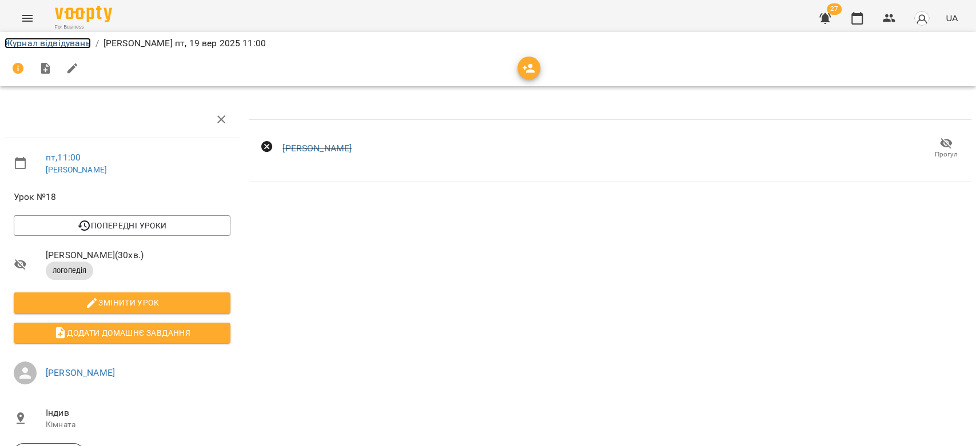
click at [61, 45] on link "Журнал відвідувань" at bounding box center [48, 43] width 86 height 11
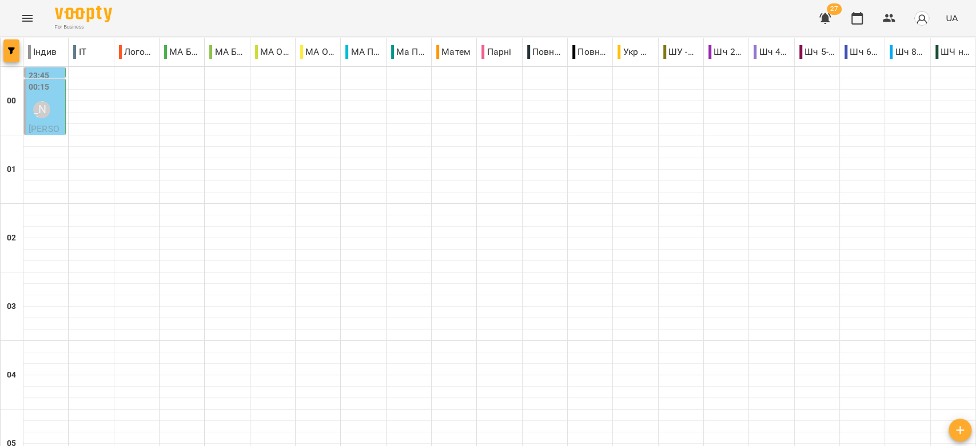
click at [11, 51] on icon "button" at bounding box center [11, 50] width 7 height 7
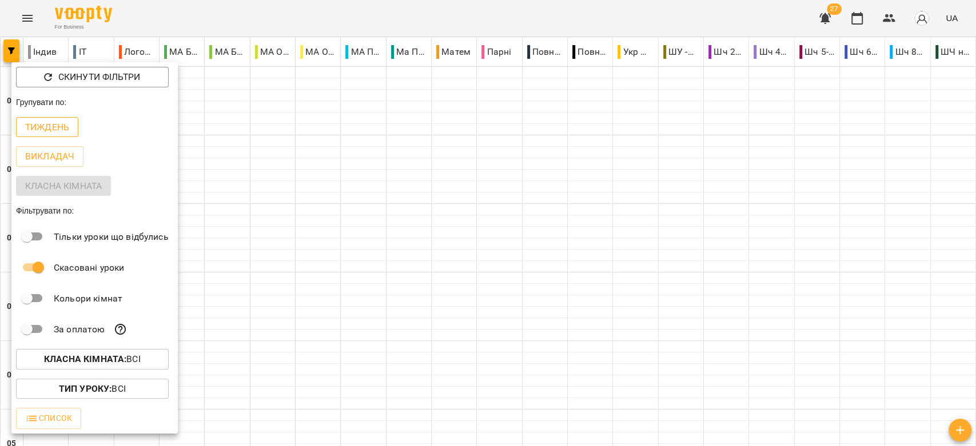
click at [63, 129] on p "Тиждень" at bounding box center [47, 128] width 44 height 14
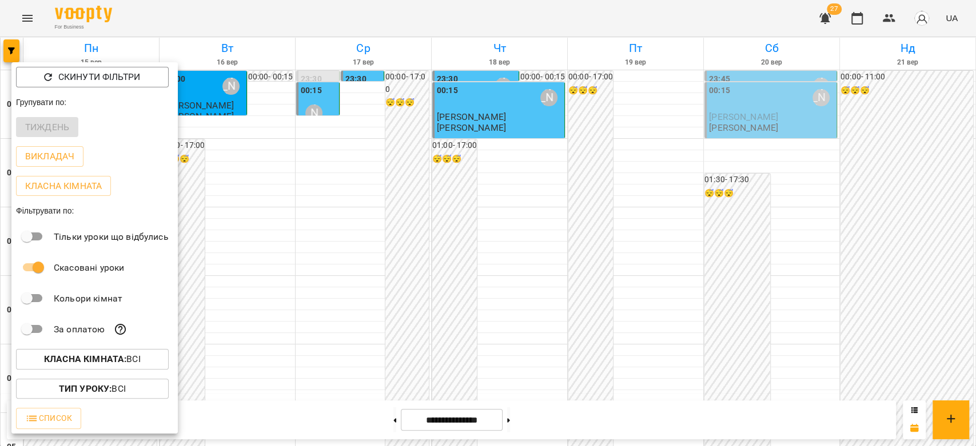
click at [524, 170] on div at bounding box center [488, 223] width 976 height 446
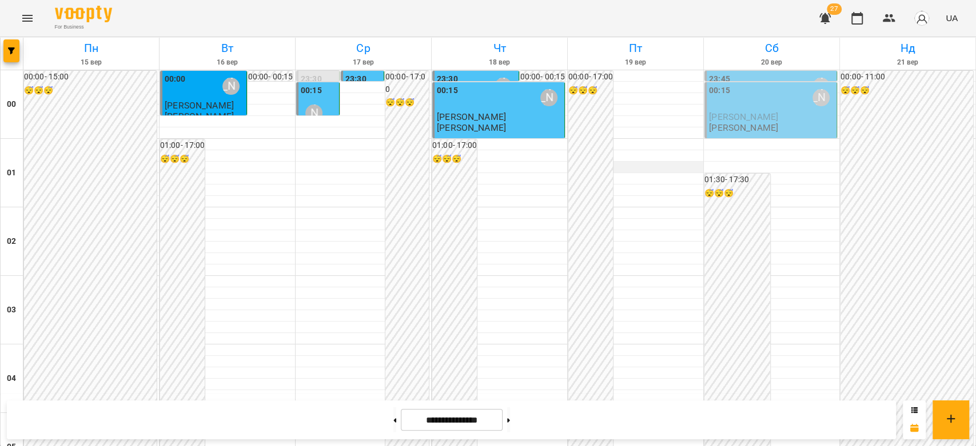
scroll to position [1322, 0]
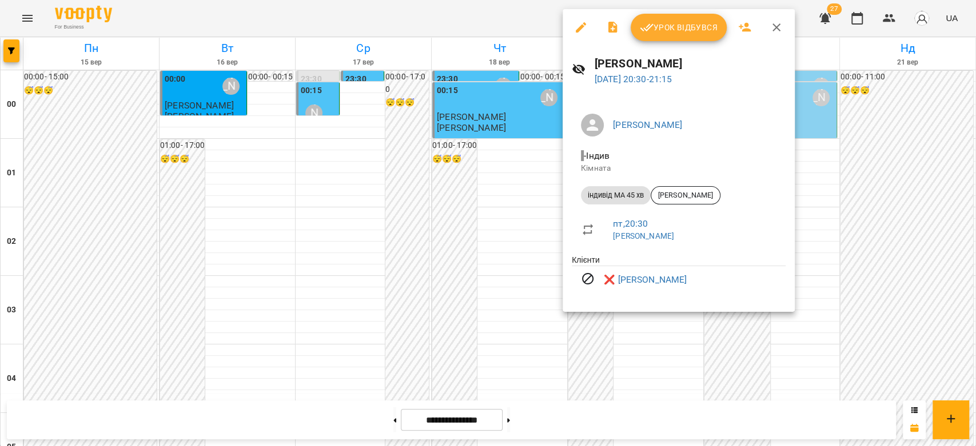
click at [489, 185] on div at bounding box center [488, 223] width 976 height 446
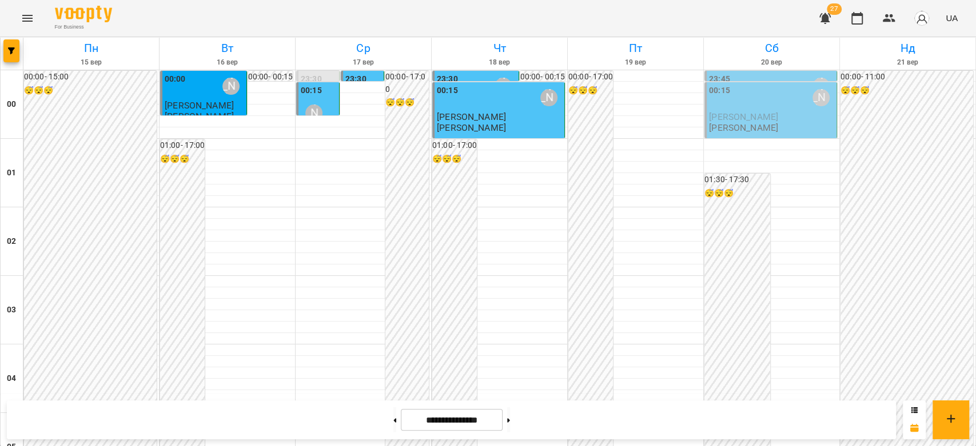
scroll to position [877, 0]
